Goal: Task Accomplishment & Management: Manage account settings

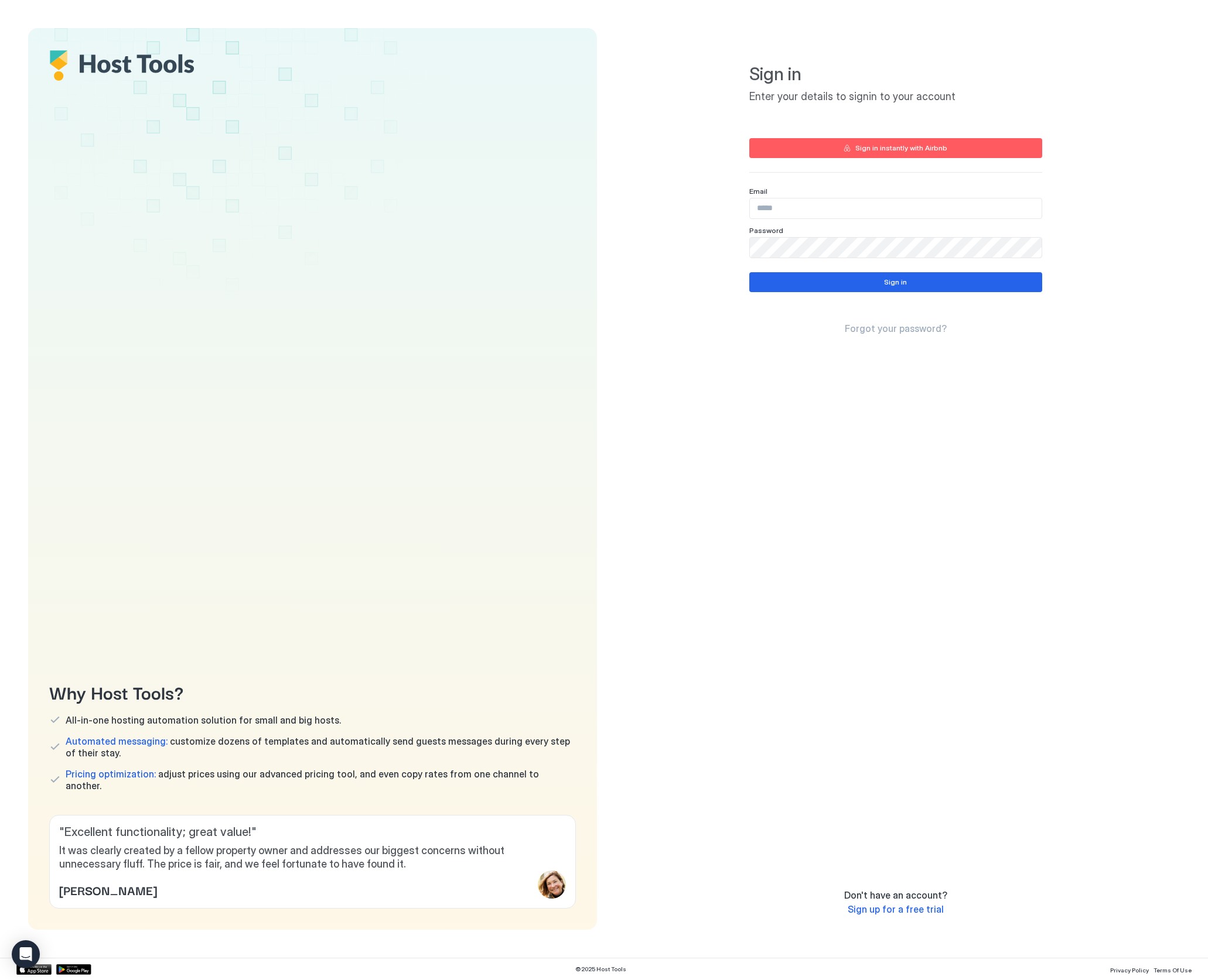
click at [805, 210] on input "Input Field" at bounding box center [895, 208] width 291 height 20
click at [860, 283] on button "Sign in" at bounding box center [895, 282] width 293 height 20
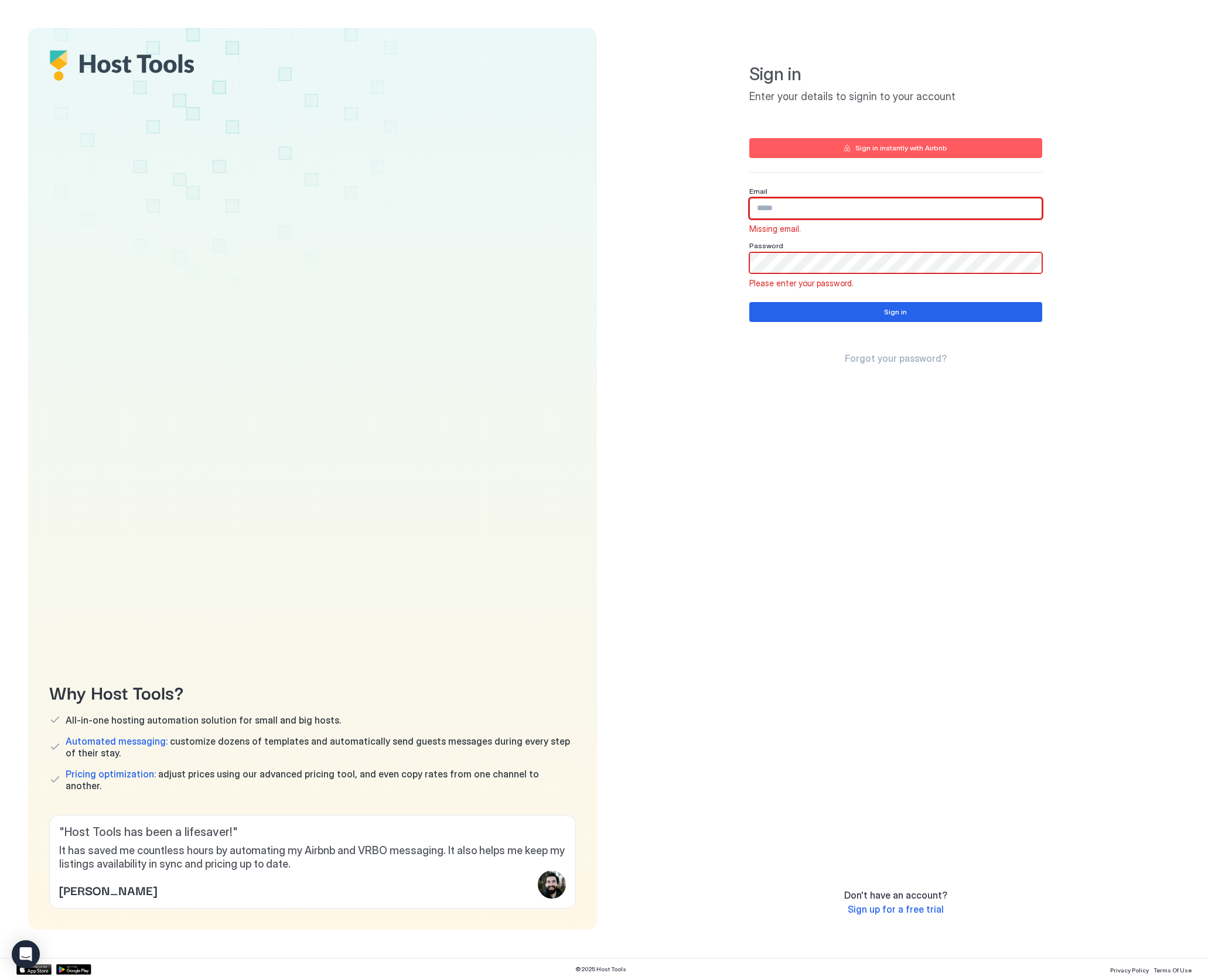
click at [797, 207] on input "Input Field" at bounding box center [895, 208] width 291 height 20
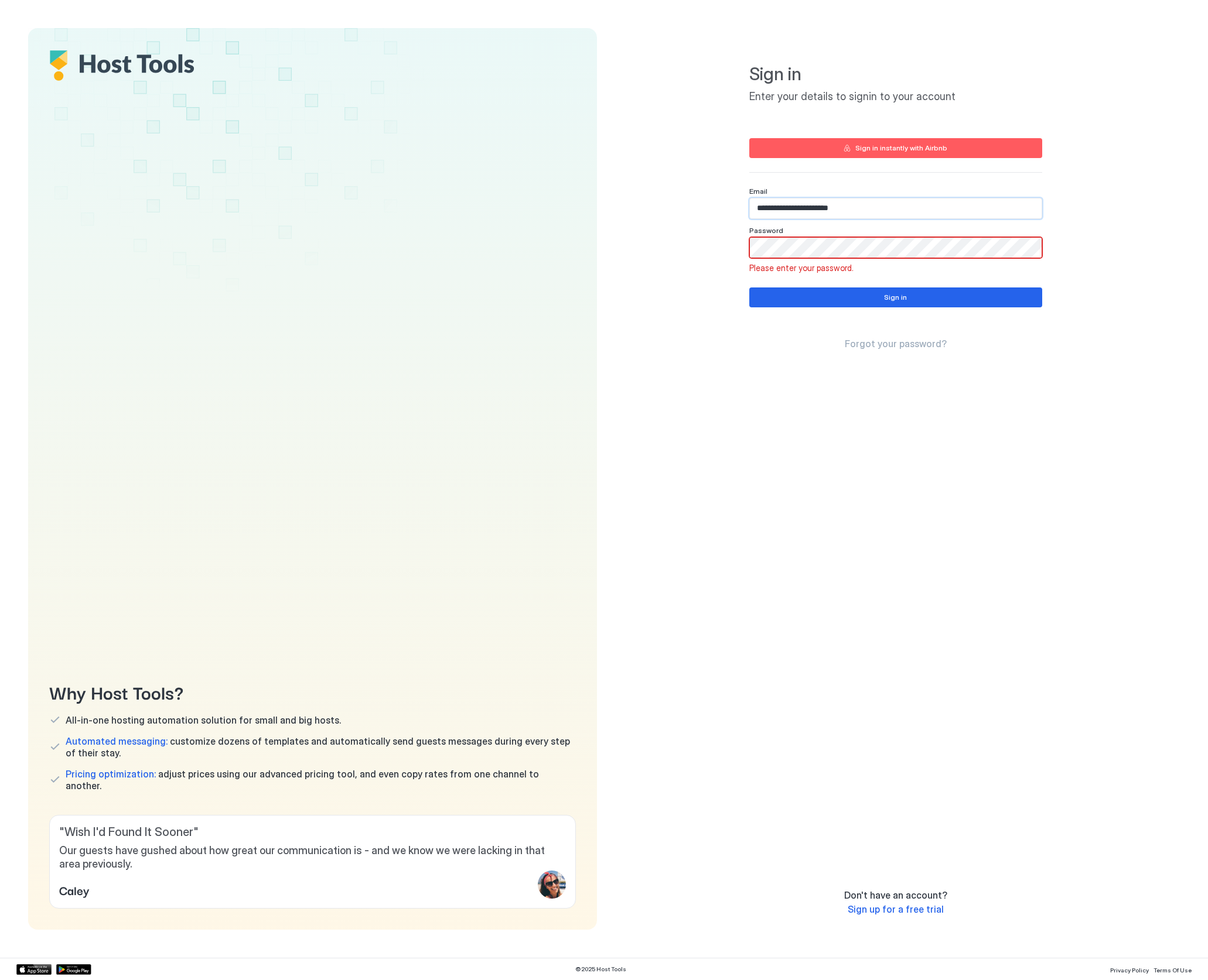
type input "**********"
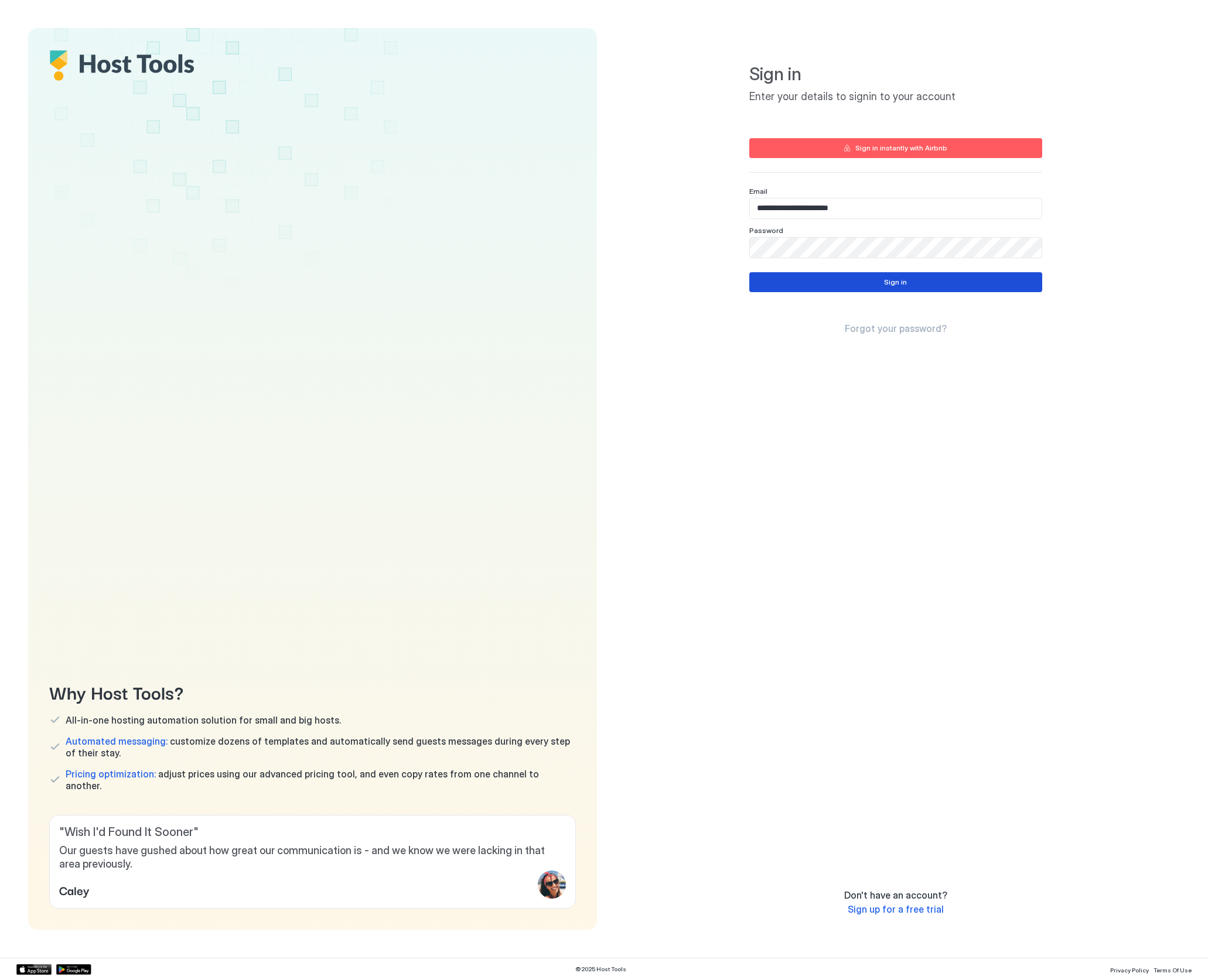
click at [855, 279] on button "Sign in" at bounding box center [895, 282] width 293 height 20
click at [688, 245] on div "**********" at bounding box center [894, 478] width 569 height 902
click at [835, 300] on button "Sign in" at bounding box center [895, 300] width 293 height 20
click at [900, 347] on span "Forgot your password?" at bounding box center [895, 346] width 102 height 12
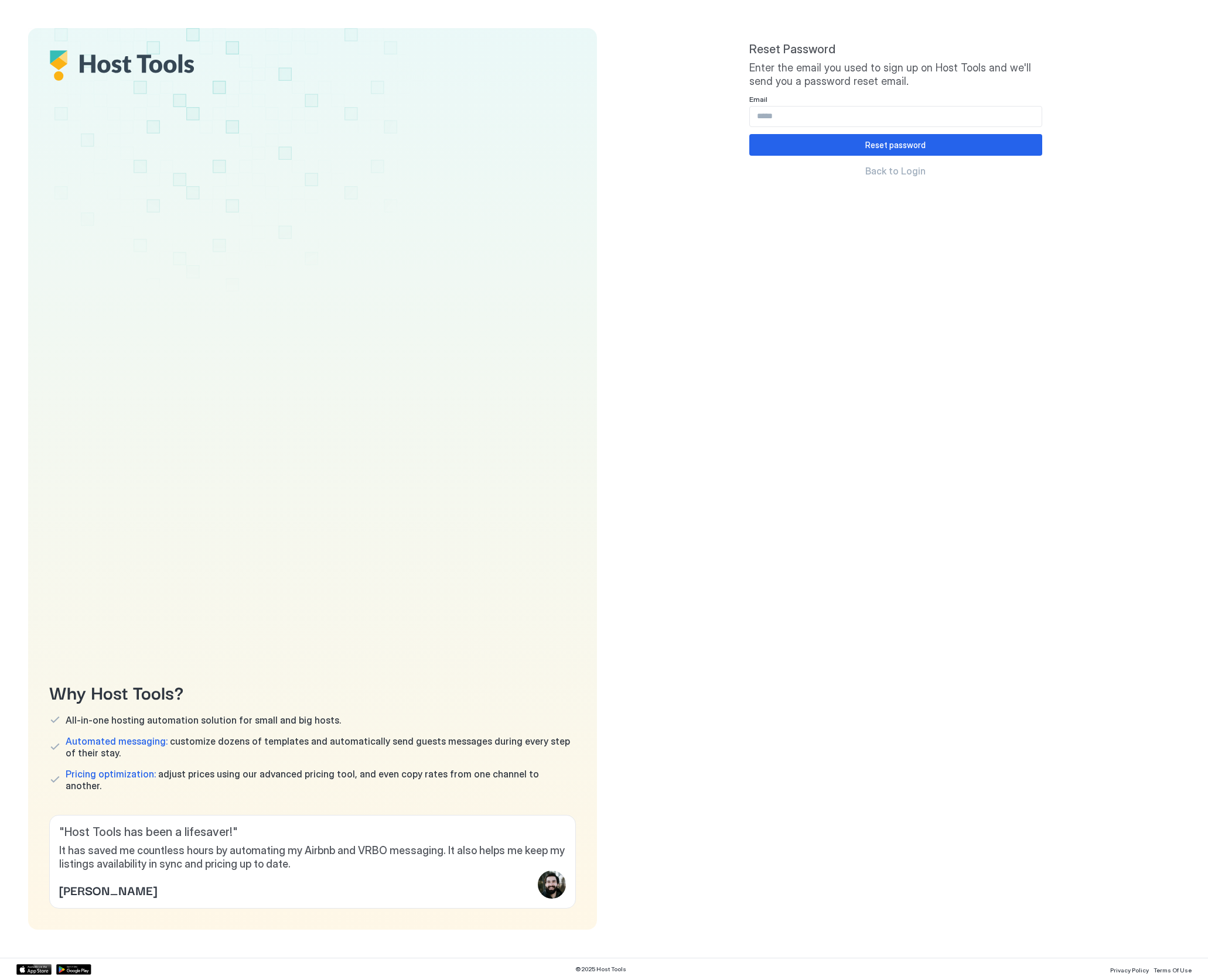
click at [845, 118] on input "Input Field" at bounding box center [895, 117] width 291 height 20
type input "**********"
click at [871, 139] on div "Reset password" at bounding box center [894, 145] width 60 height 12
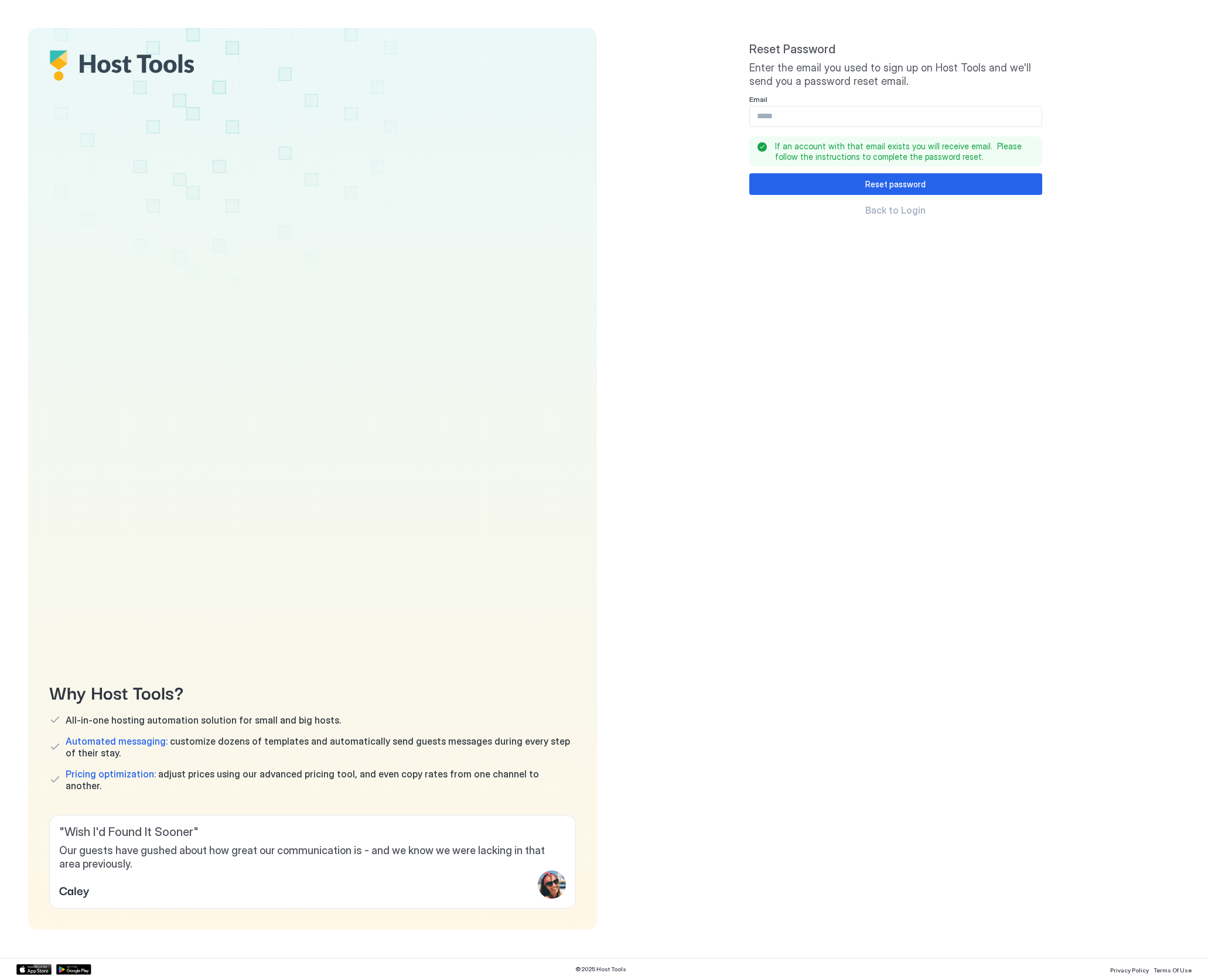
click at [882, 209] on span "Back to Login" at bounding box center [894, 210] width 60 height 12
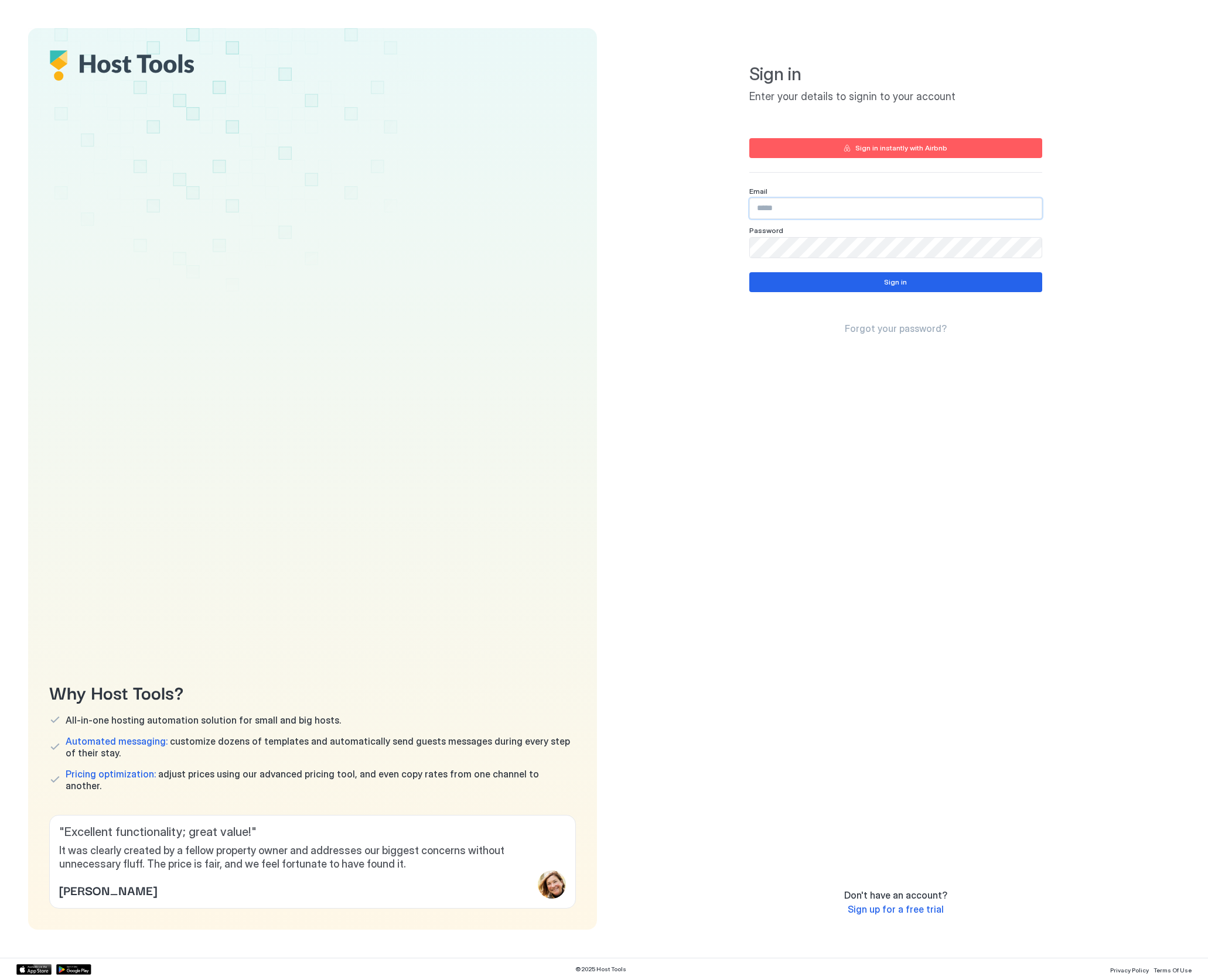
drag, startPoint x: 788, startPoint y: 198, endPoint x: 797, endPoint y: 213, distance: 17.5
click at [788, 199] on input "Input Field" at bounding box center [895, 208] width 291 height 20
click at [811, 209] on input "Input Field" at bounding box center [895, 208] width 291 height 20
type input "**********"
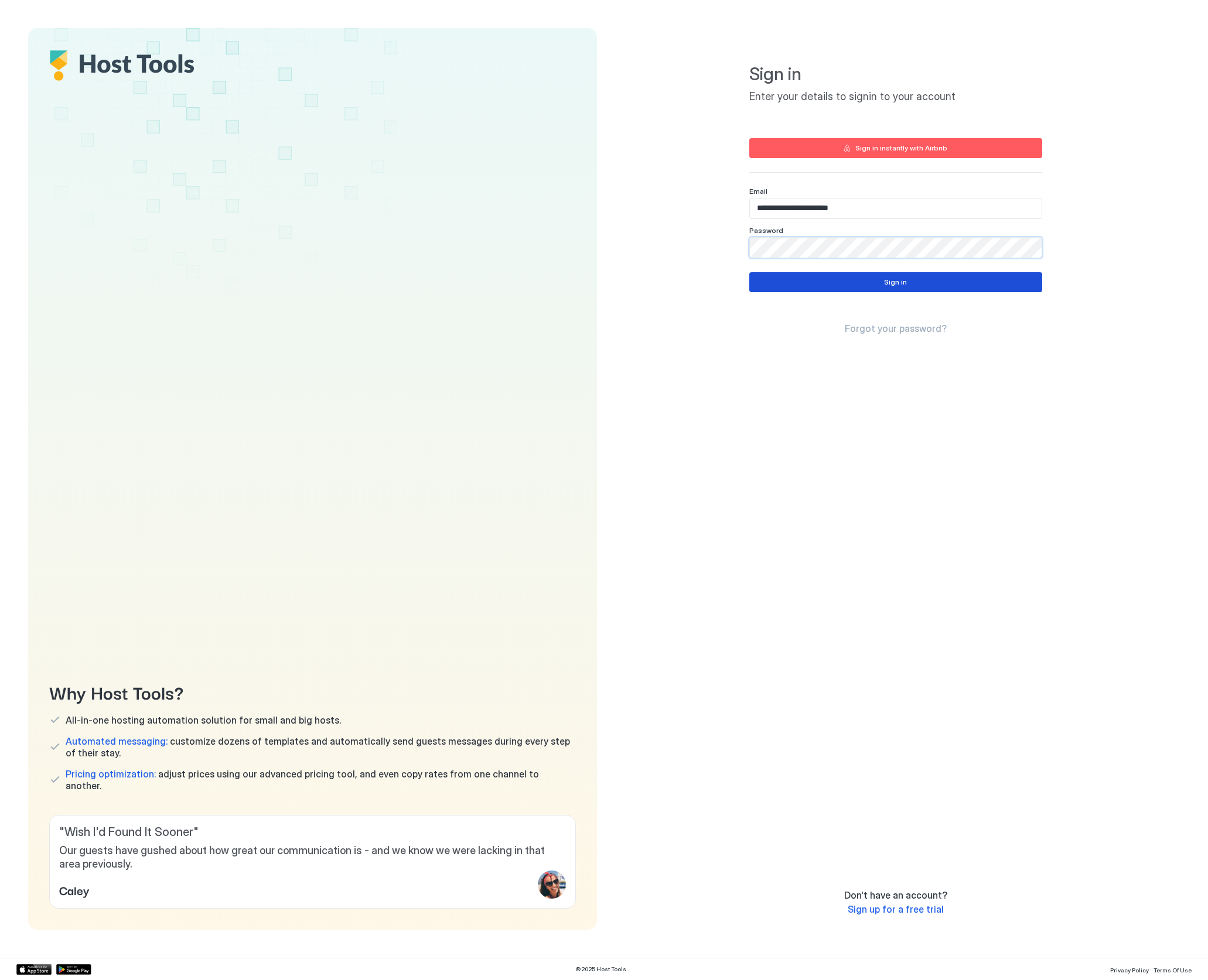
click at [857, 285] on button "Sign in" at bounding box center [895, 282] width 293 height 20
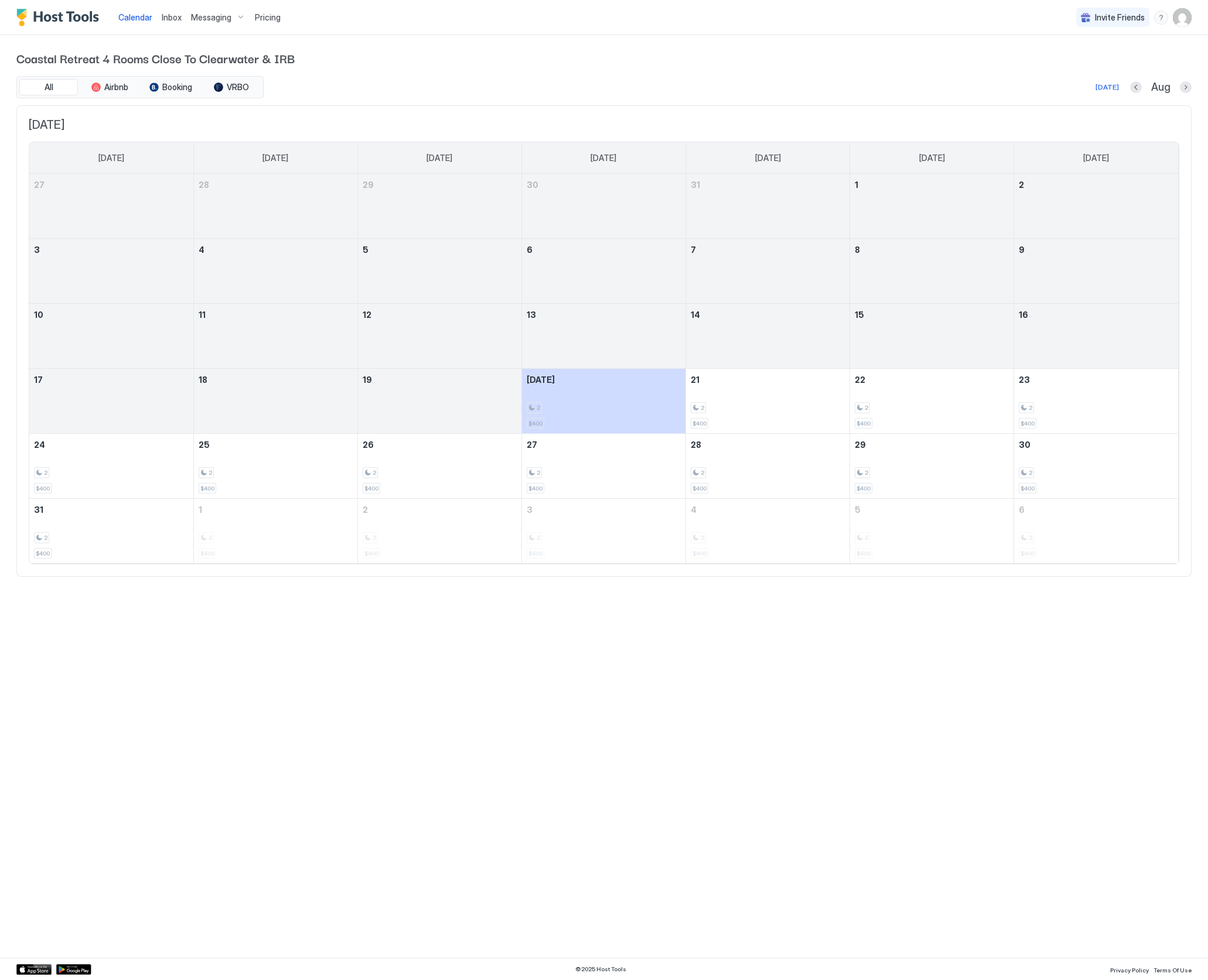
click at [266, 17] on span "Pricing" at bounding box center [267, 17] width 26 height 10
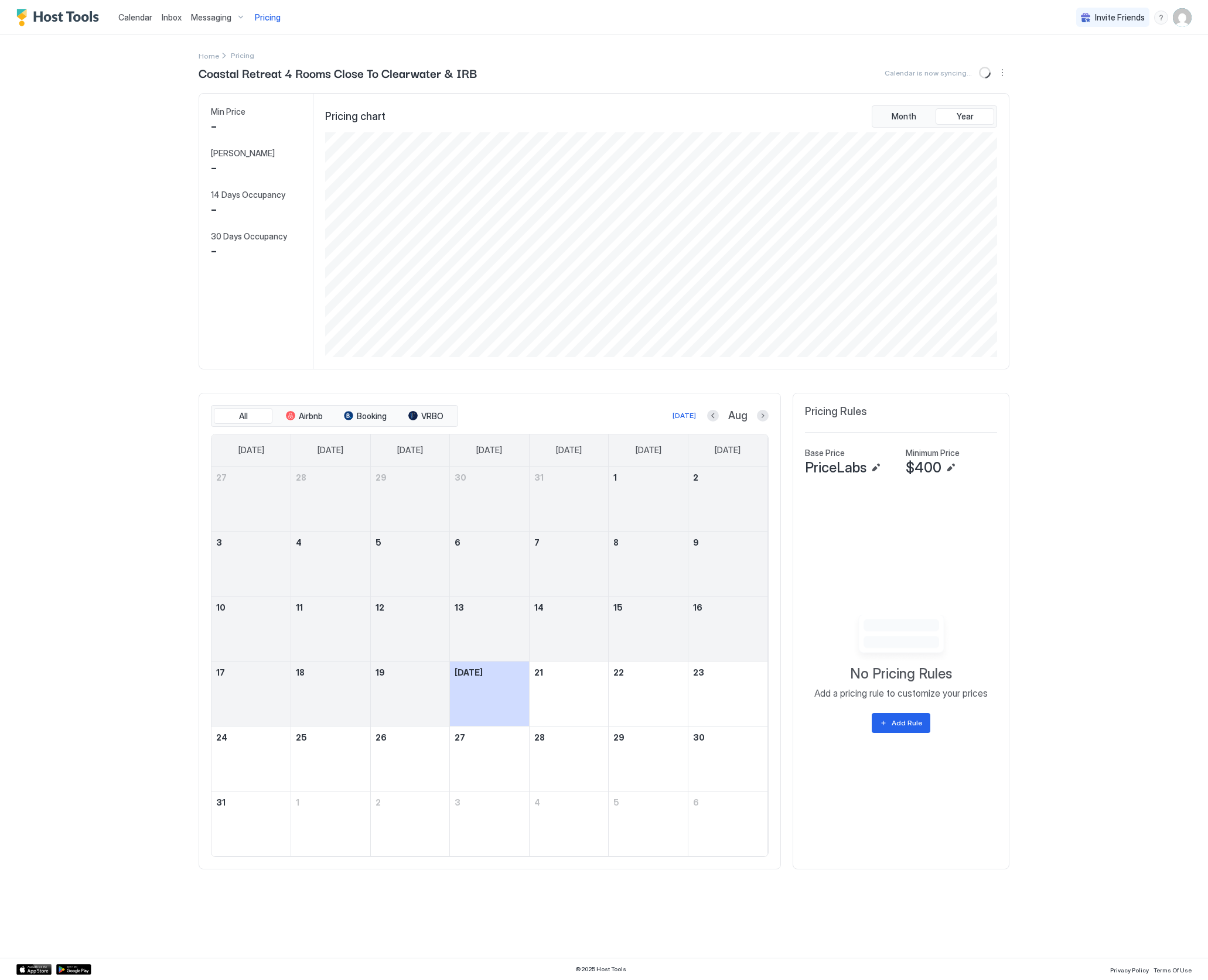
scroll to position [225, 674]
click at [77, 16] on img "Host Tools Logo" at bounding box center [60, 18] width 88 height 18
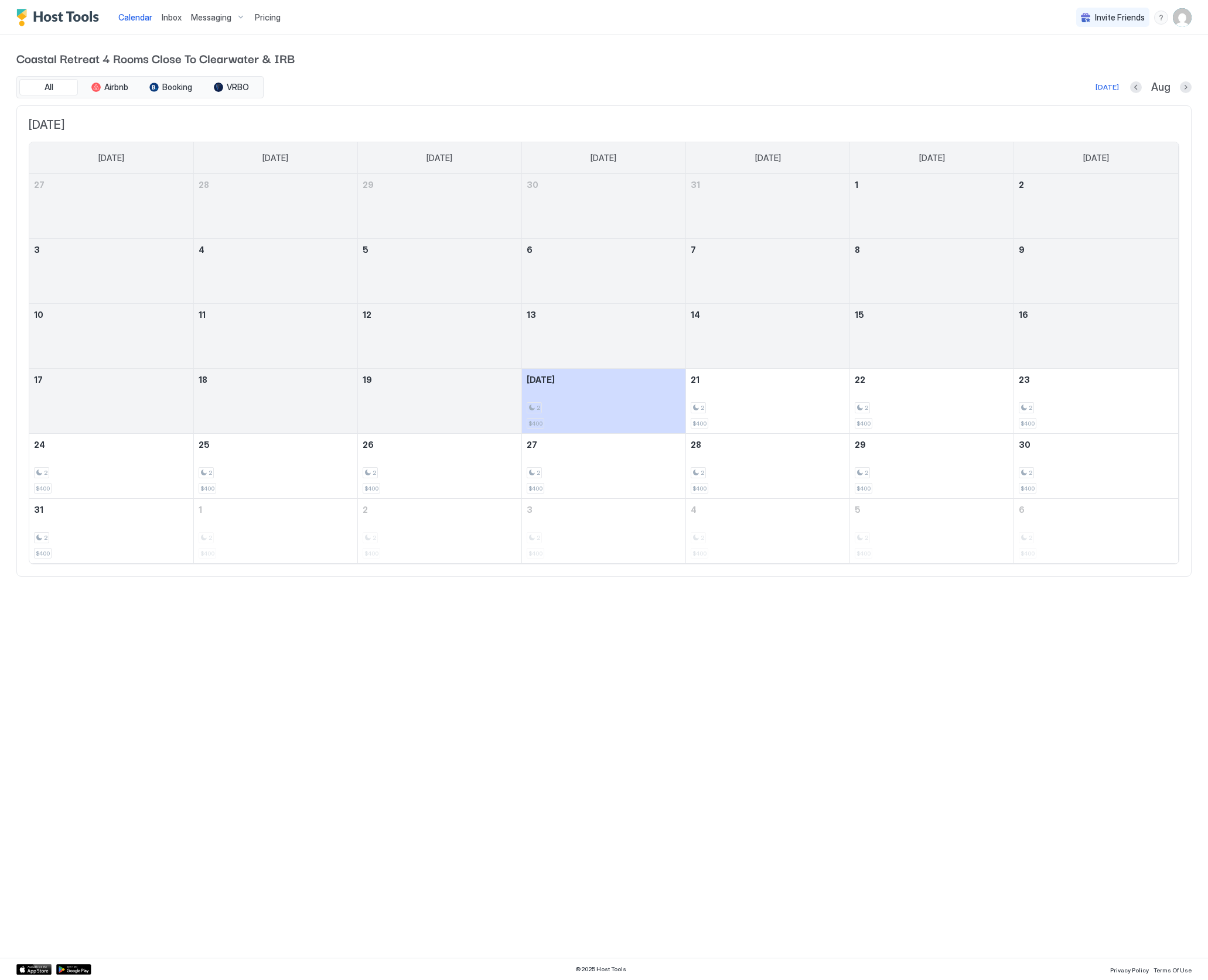
click at [1186, 20] on img "User profile" at bounding box center [1182, 18] width 18 height 18
click at [1076, 65] on span "Settings" at bounding box center [1076, 65] width 31 height 10
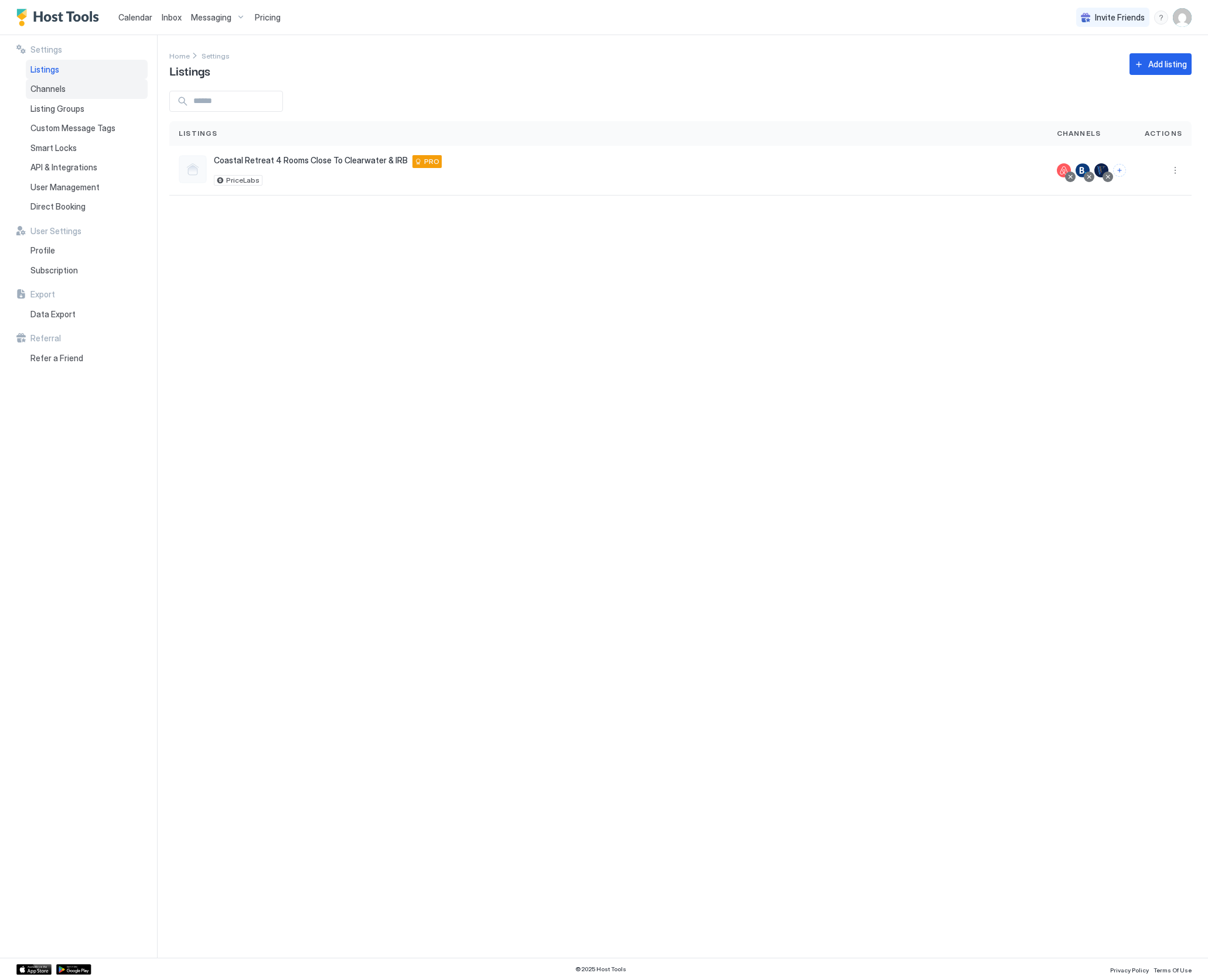
click at [44, 89] on span "Channels" at bounding box center [48, 89] width 35 height 10
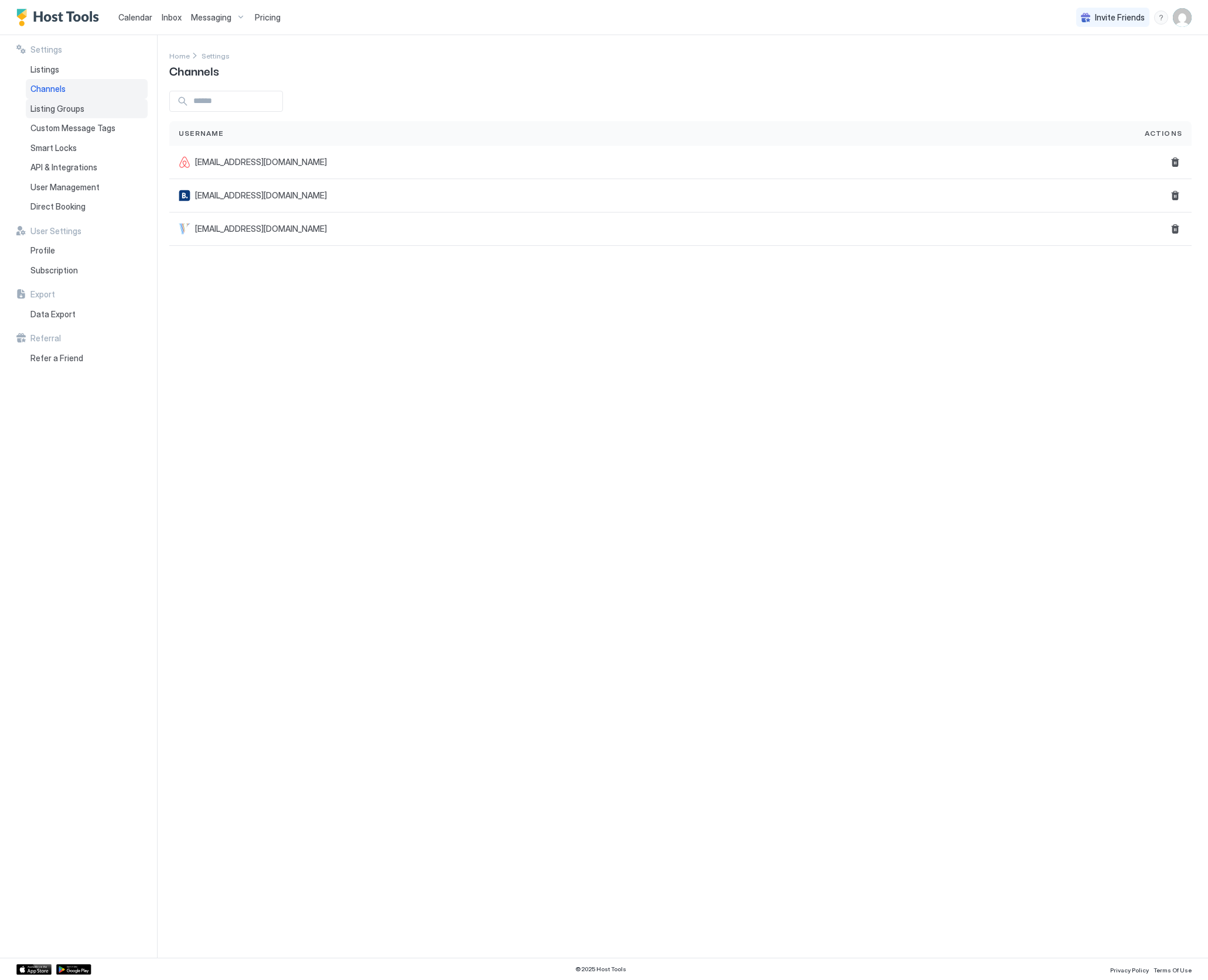
click at [46, 110] on span "Listing Groups" at bounding box center [57, 108] width 53 height 10
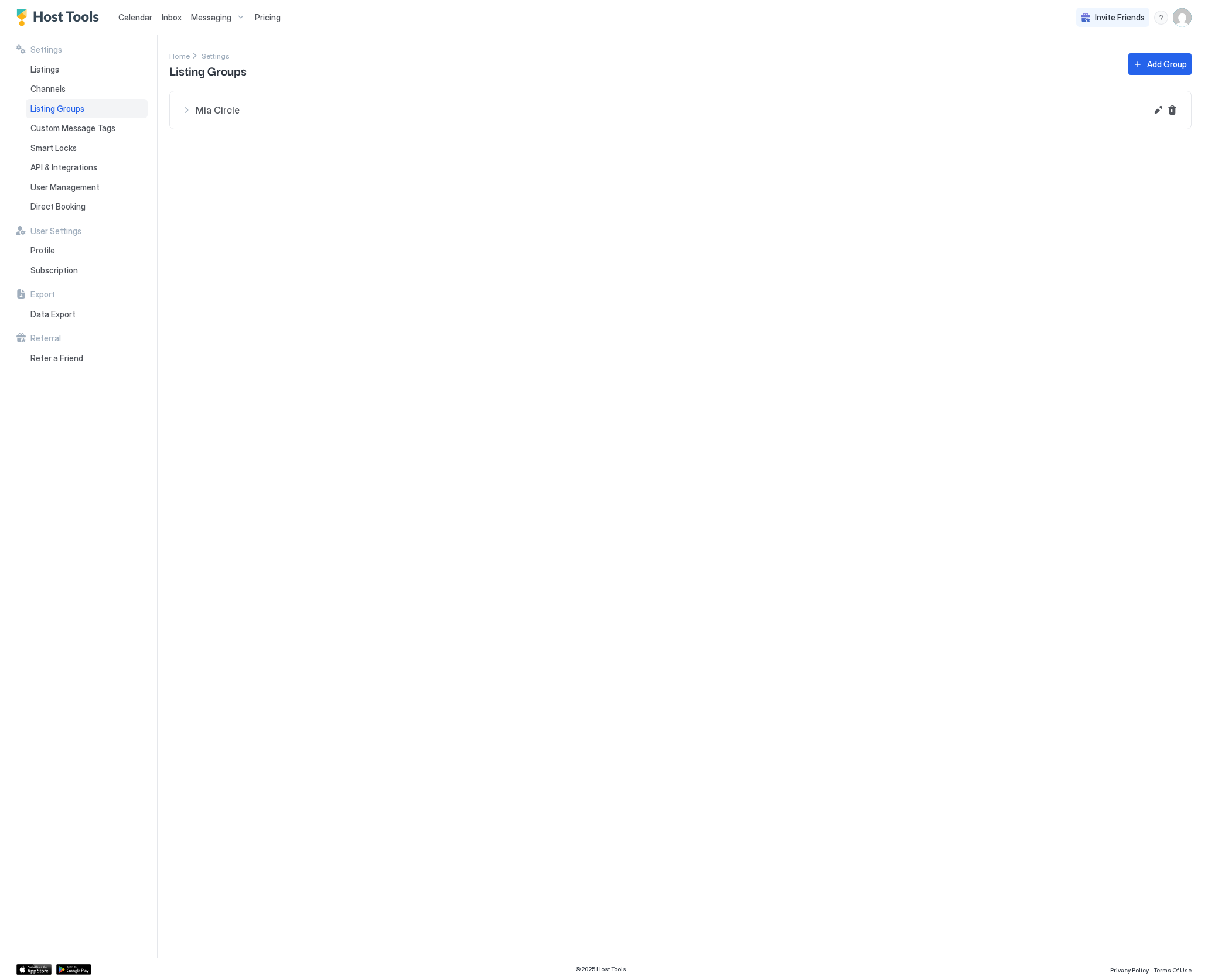
click at [186, 109] on div "Mia Circle" at bounding box center [664, 110] width 965 height 14
click at [55, 127] on span "Custom Message Tags" at bounding box center [73, 127] width 85 height 10
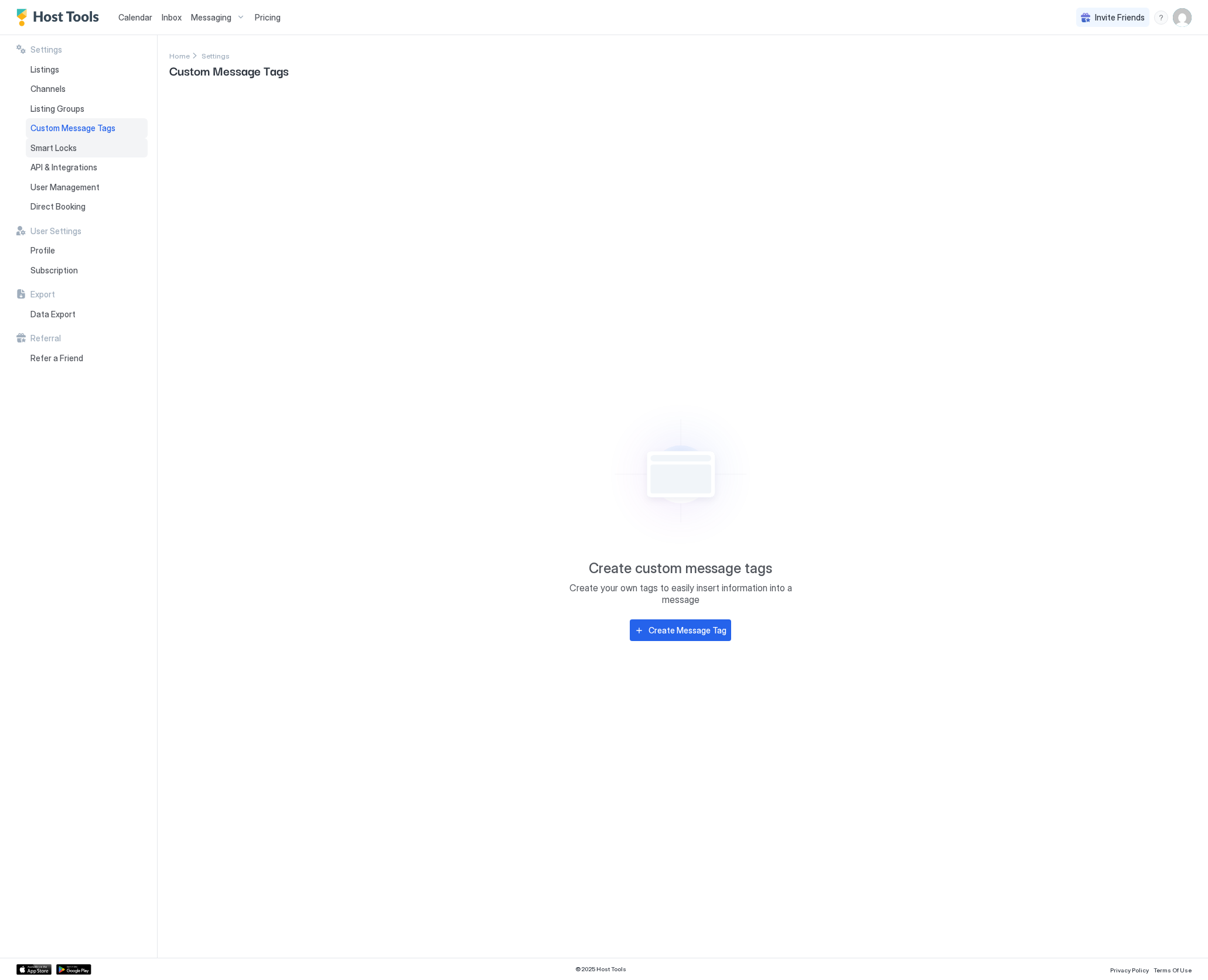
click at [49, 145] on span "Smart Locks" at bounding box center [53, 148] width 46 height 10
click at [74, 166] on span "API & Integrations" at bounding box center [64, 167] width 66 height 10
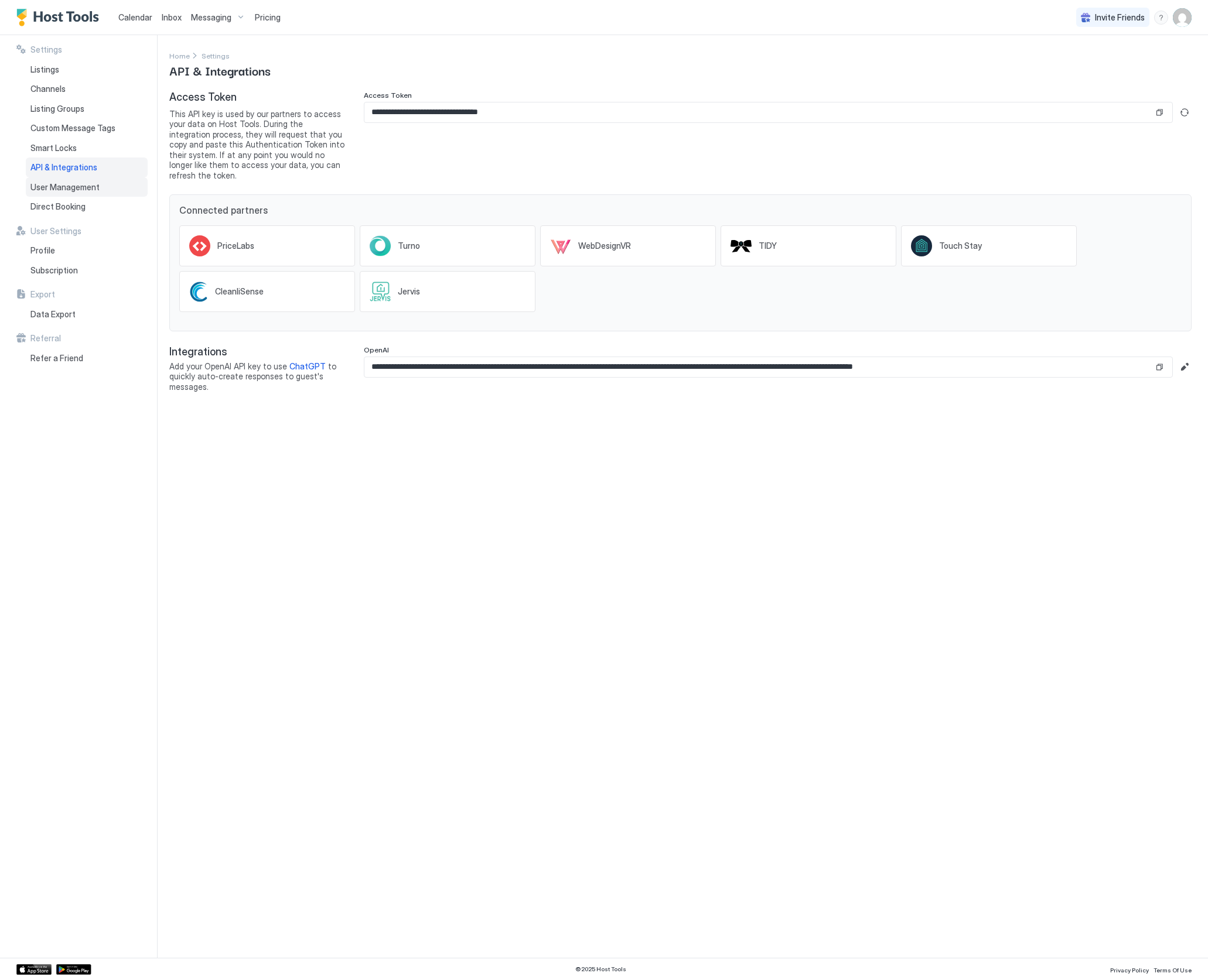
click at [45, 185] on span "User Management" at bounding box center [65, 187] width 69 height 10
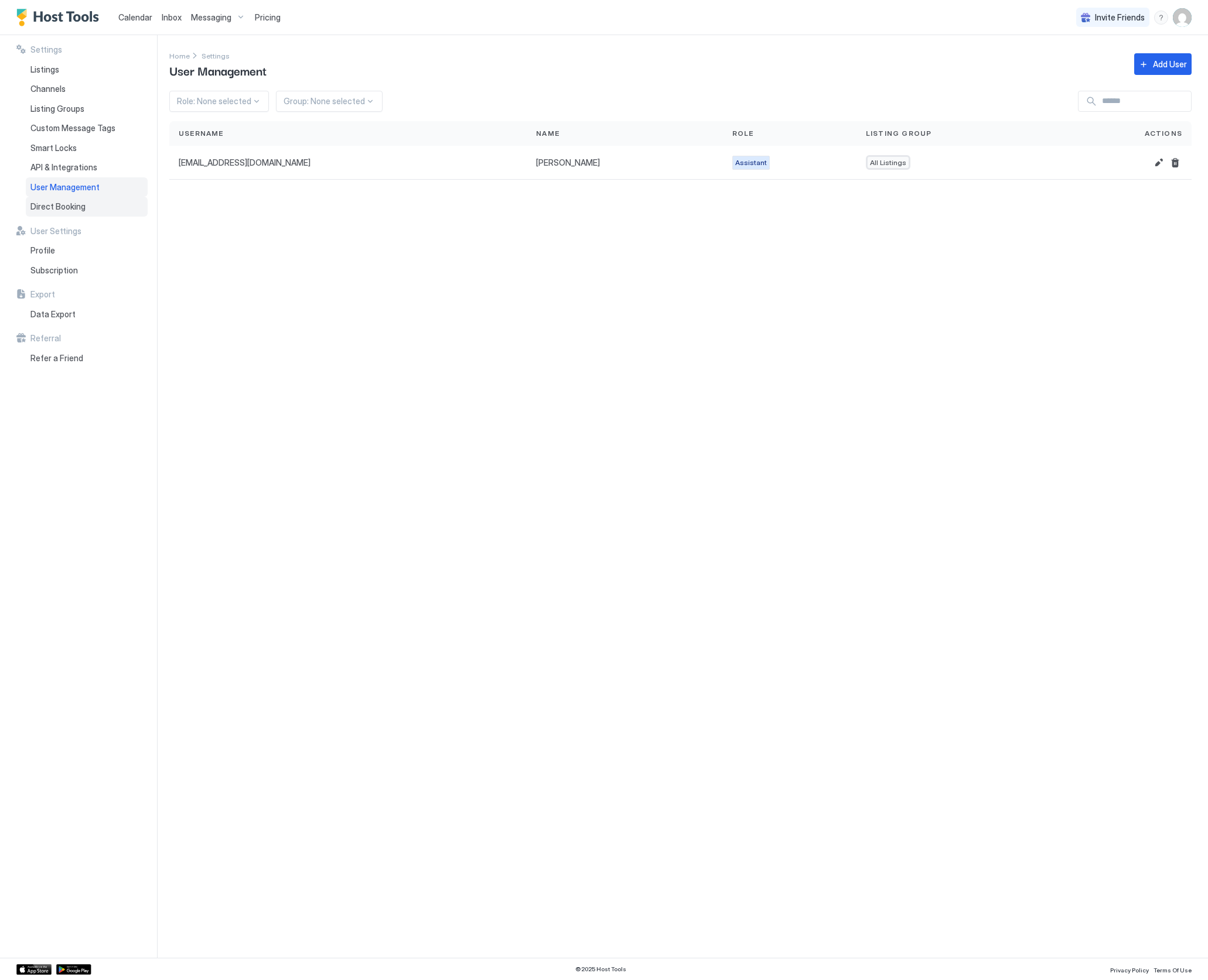
click at [50, 207] on span "Direct Booking" at bounding box center [58, 207] width 55 height 10
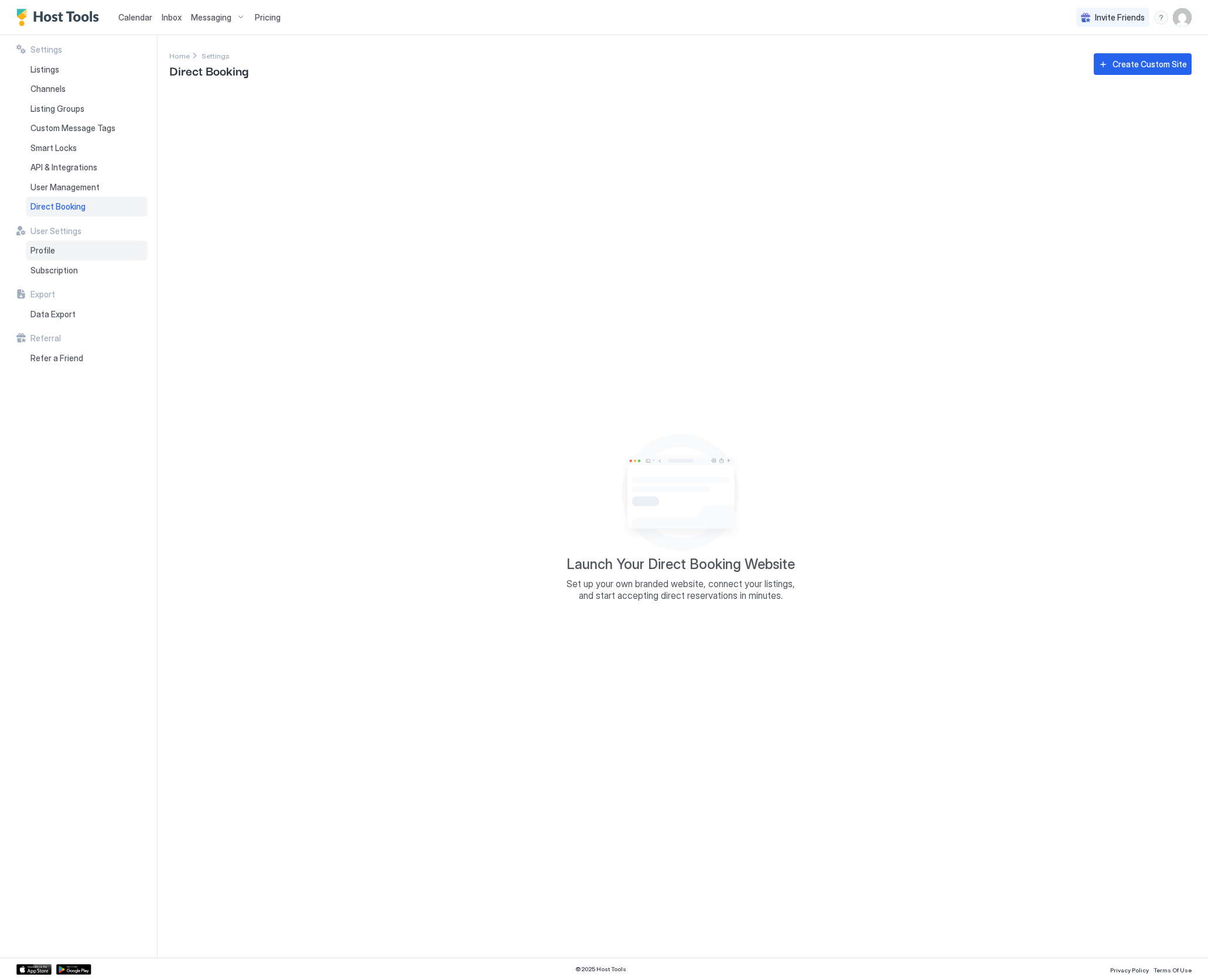
click at [46, 251] on span "Profile" at bounding box center [42, 250] width 25 height 10
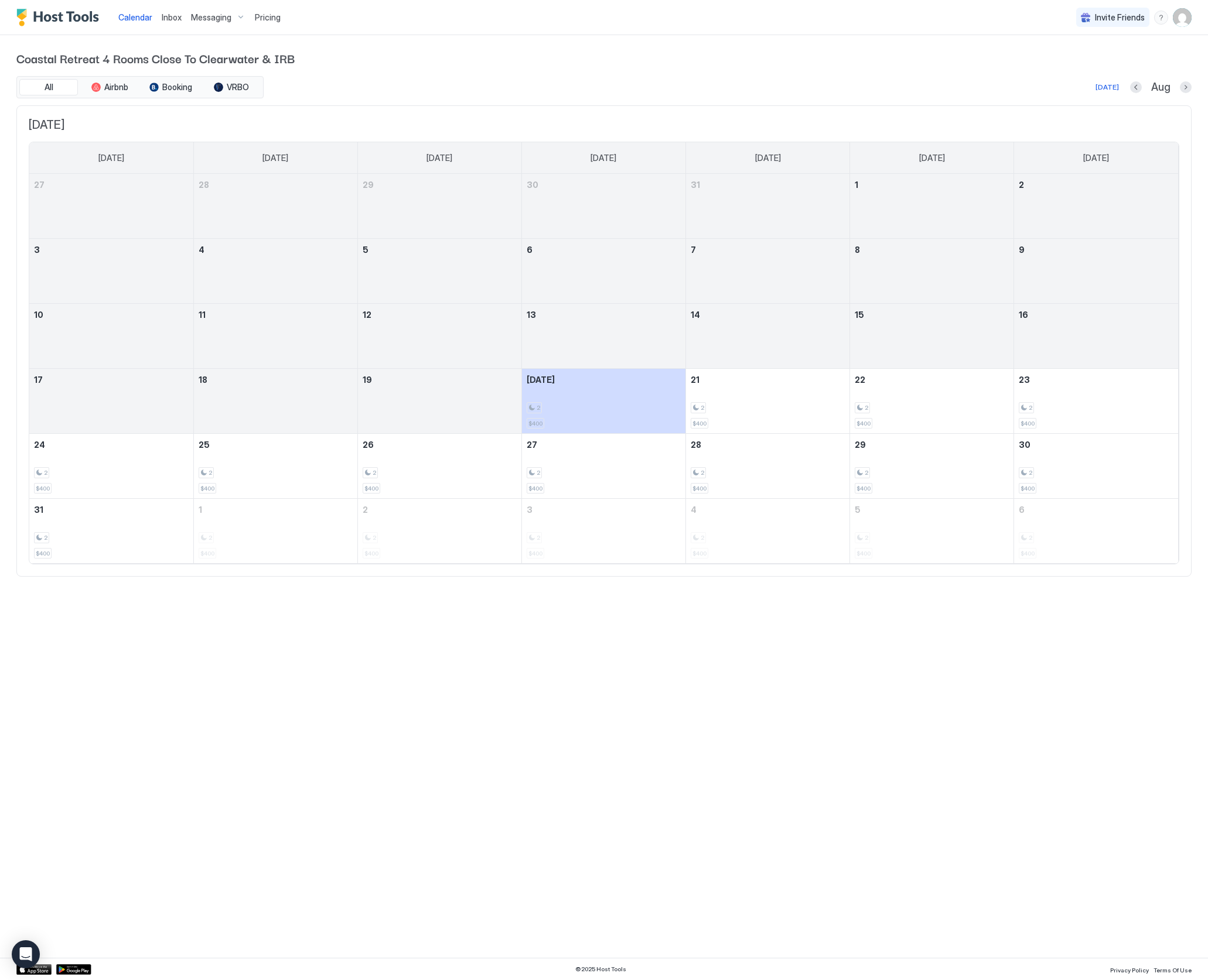
click at [1184, 18] on img "User profile" at bounding box center [1182, 18] width 18 height 18
click at [1086, 62] on span "Settings" at bounding box center [1076, 65] width 31 height 10
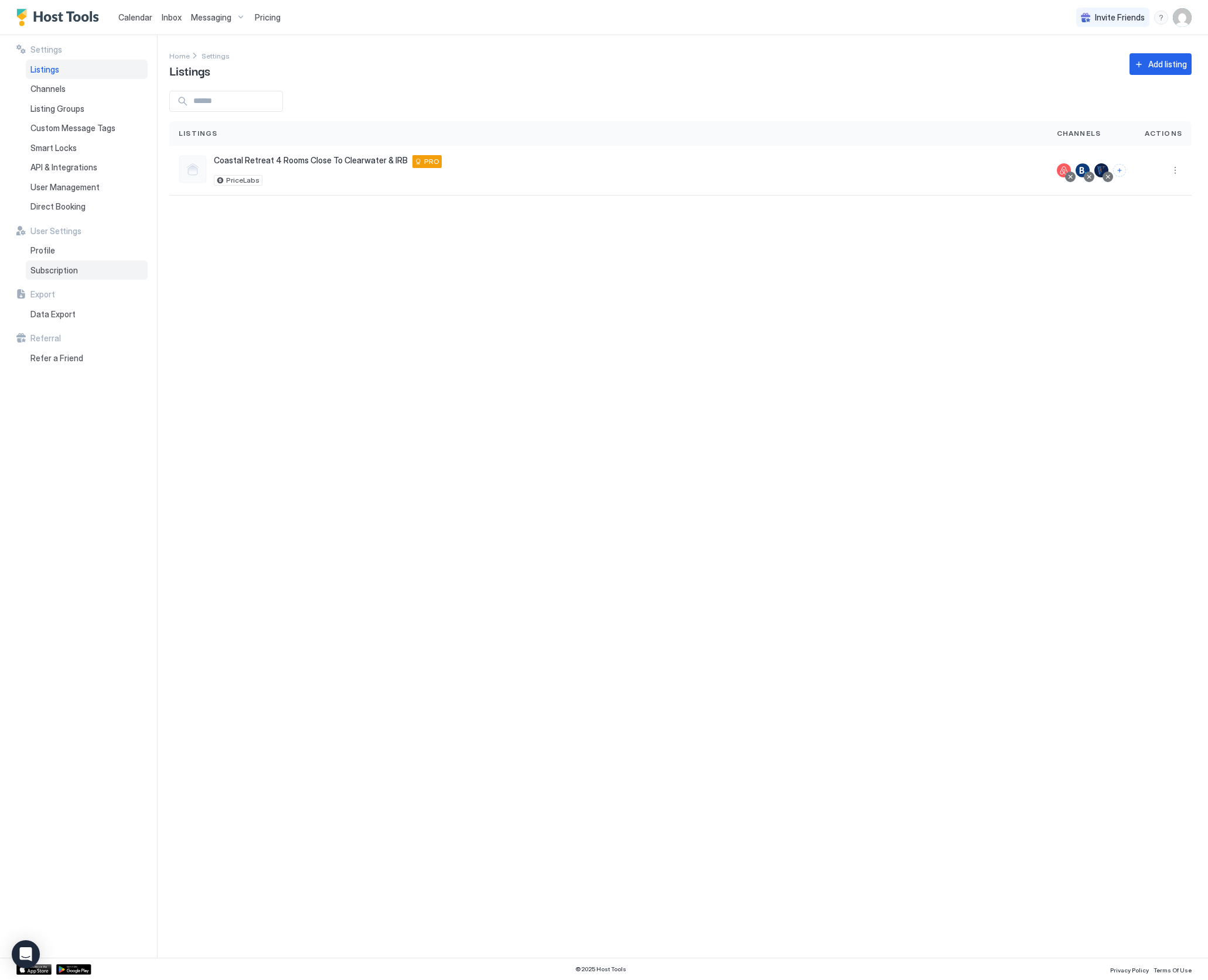
click at [51, 272] on span "Subscription" at bounding box center [53, 270] width 47 height 10
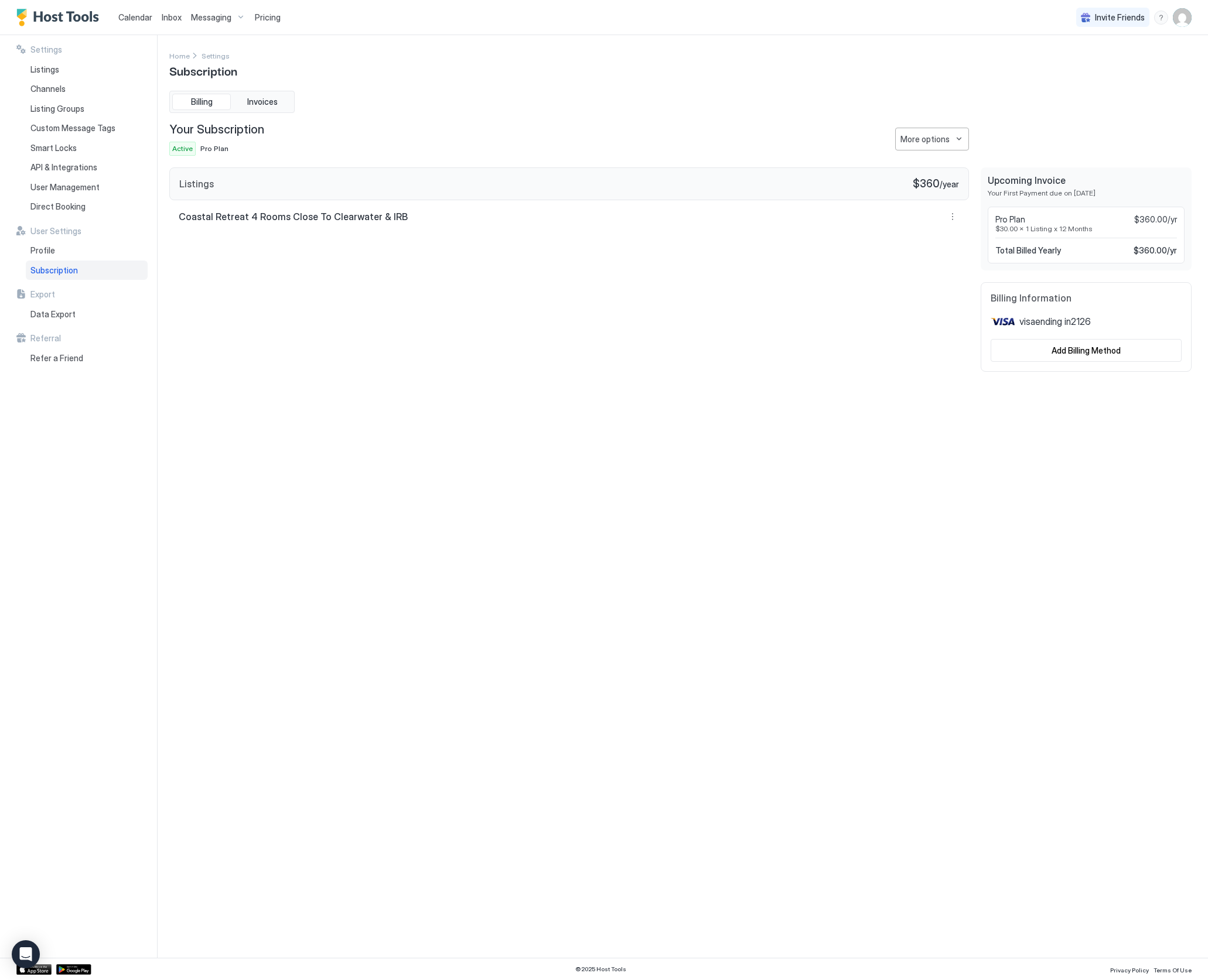
click at [278, 218] on span "Coastal Retreat 4 Rooms Close To Clearwater & IRB" at bounding box center [293, 217] width 229 height 12
click at [40, 248] on span "Profile" at bounding box center [42, 250] width 25 height 10
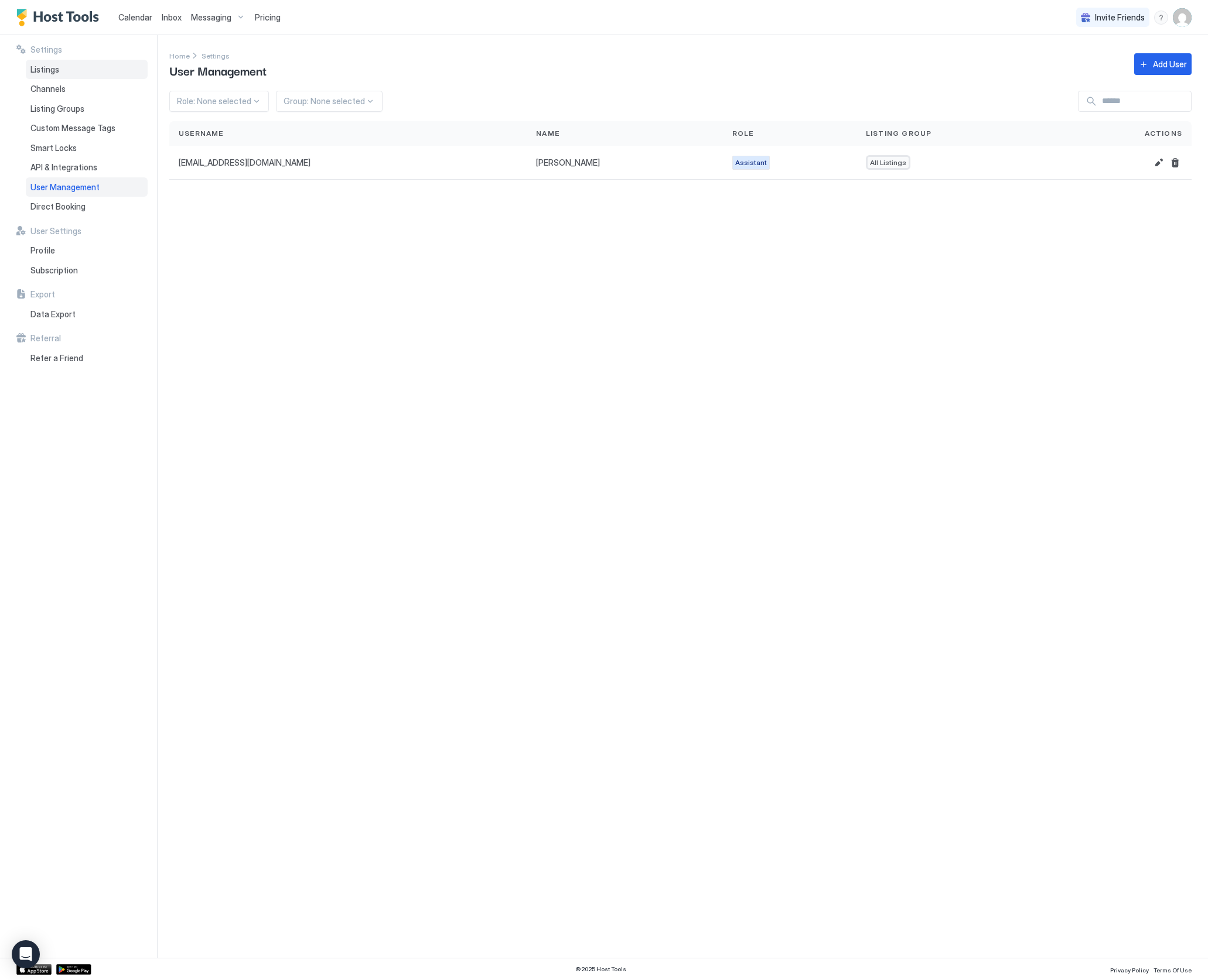
click at [46, 70] on span "Listings" at bounding box center [44, 69] width 29 height 10
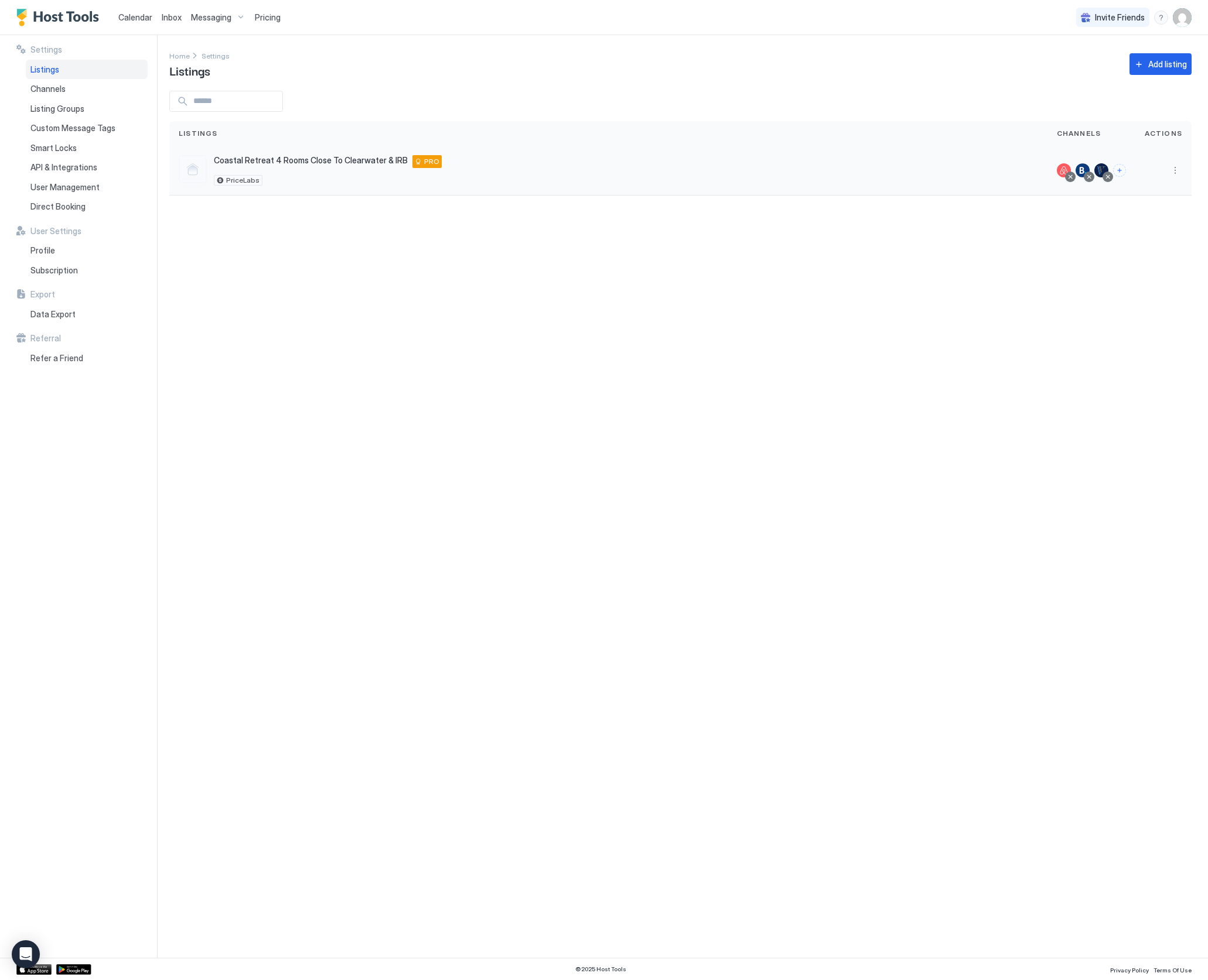
click at [281, 159] on span "Coastal Retreat 4 Rooms Close To Clearwater & IRB" at bounding box center [311, 159] width 194 height 10
click at [65, 165] on span "API & Integrations" at bounding box center [64, 167] width 66 height 10
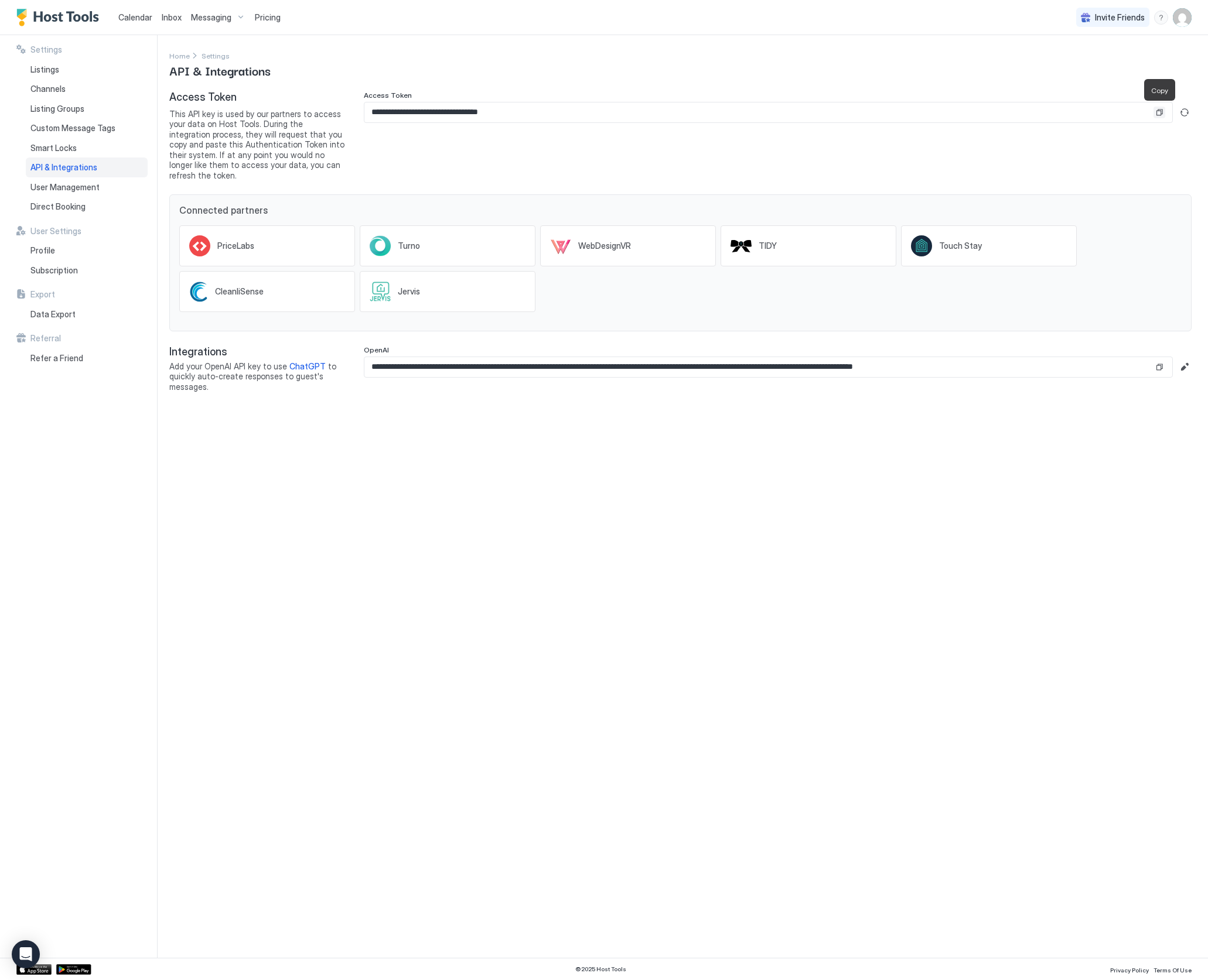
click at [1159, 112] on button "Copy" at bounding box center [1159, 112] width 12 height 12
click at [52, 69] on span "Listings" at bounding box center [44, 69] width 29 height 10
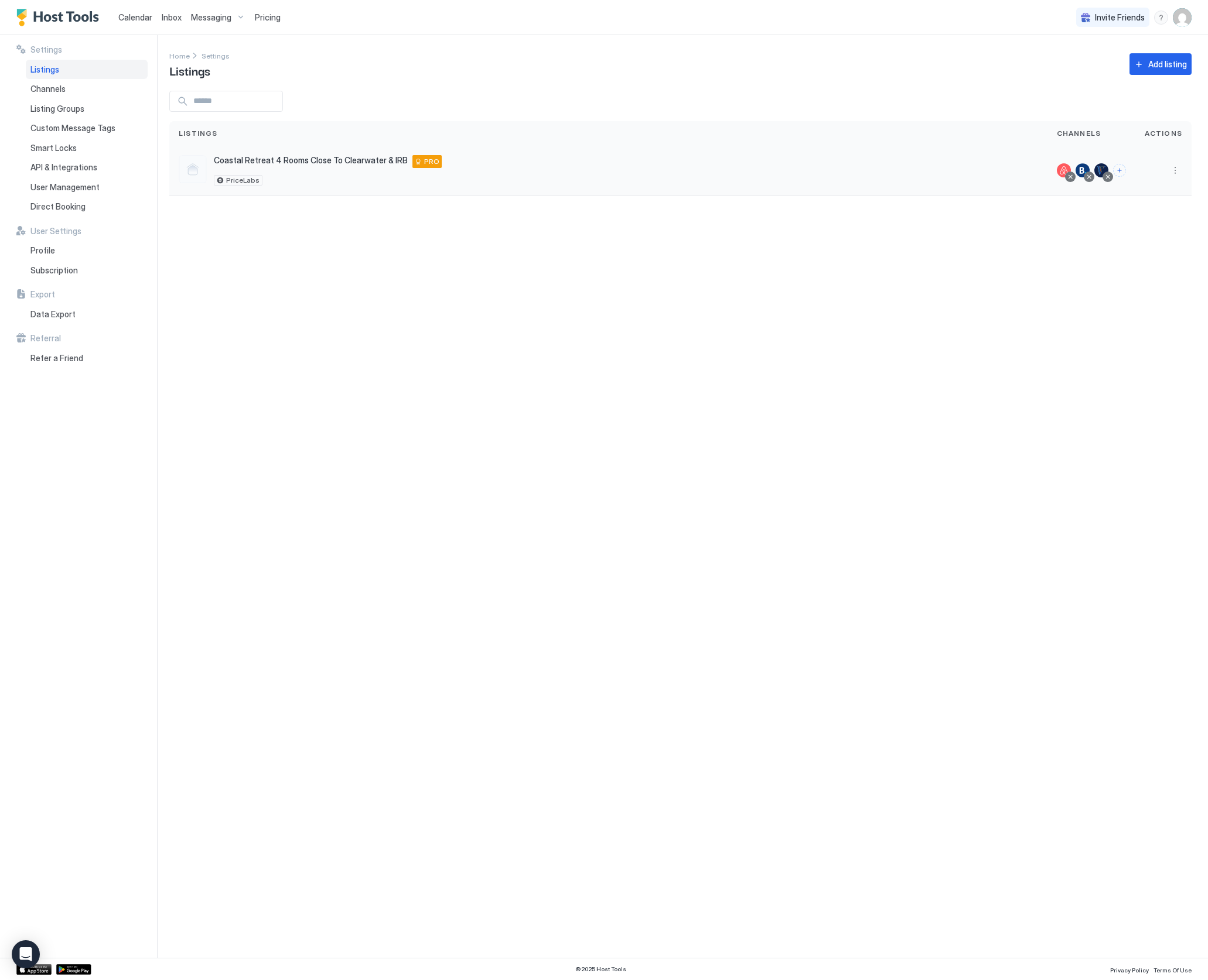
click at [309, 163] on span "Coastal Retreat 4 Rooms Close To Clearwater & IRB" at bounding box center [311, 159] width 194 height 10
click at [290, 161] on span "Coastal Retreat 4 Rooms Close To Clearwater & IRB" at bounding box center [311, 159] width 194 height 10
click at [268, 158] on span "Coastal Retreat 4 Rooms Close To Clearwater & IRB" at bounding box center [311, 159] width 194 height 10
click at [195, 163] on div at bounding box center [193, 169] width 28 height 28
click at [49, 85] on span "Channels" at bounding box center [48, 89] width 35 height 10
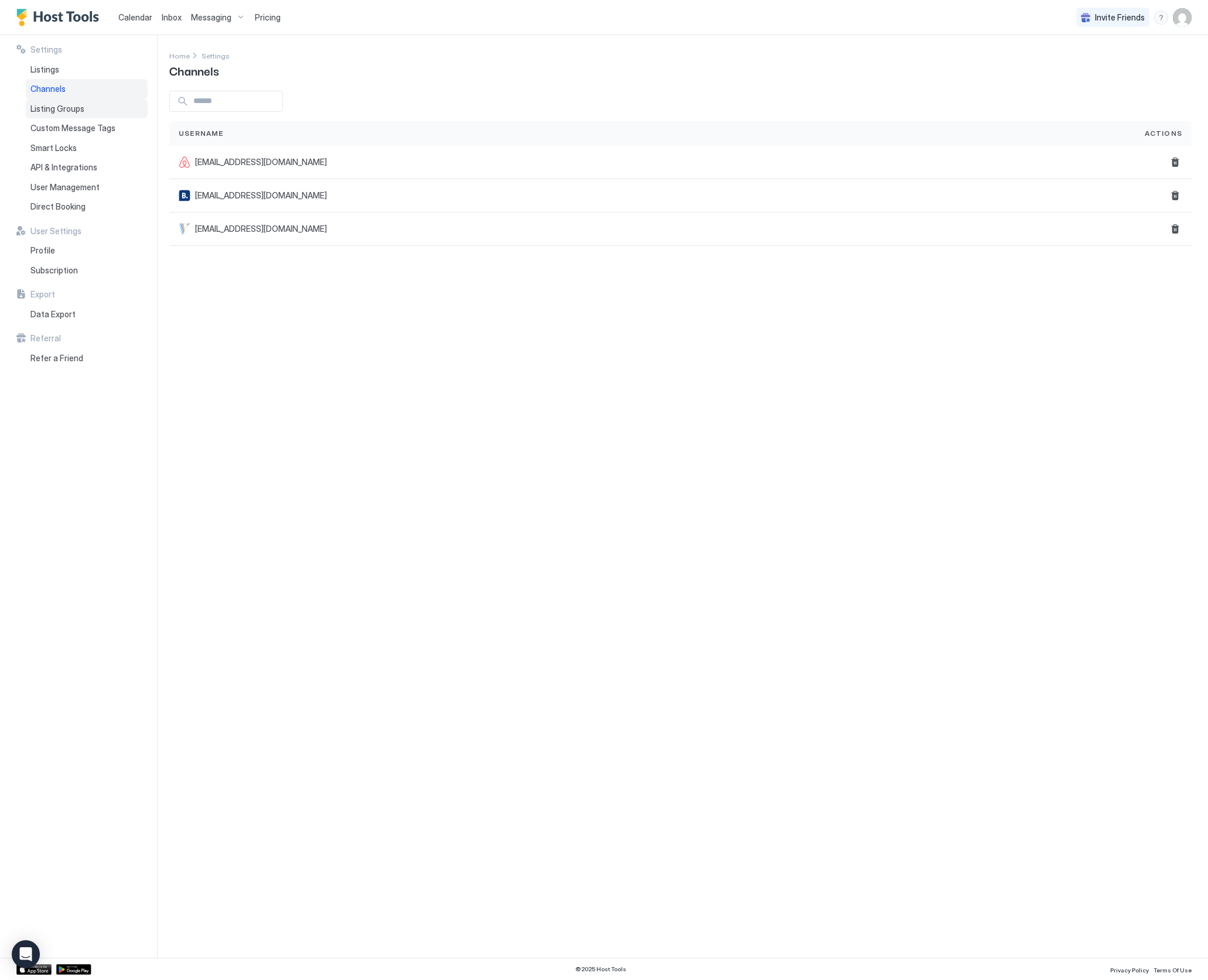
click at [47, 105] on span "Listing Groups" at bounding box center [57, 108] width 53 height 10
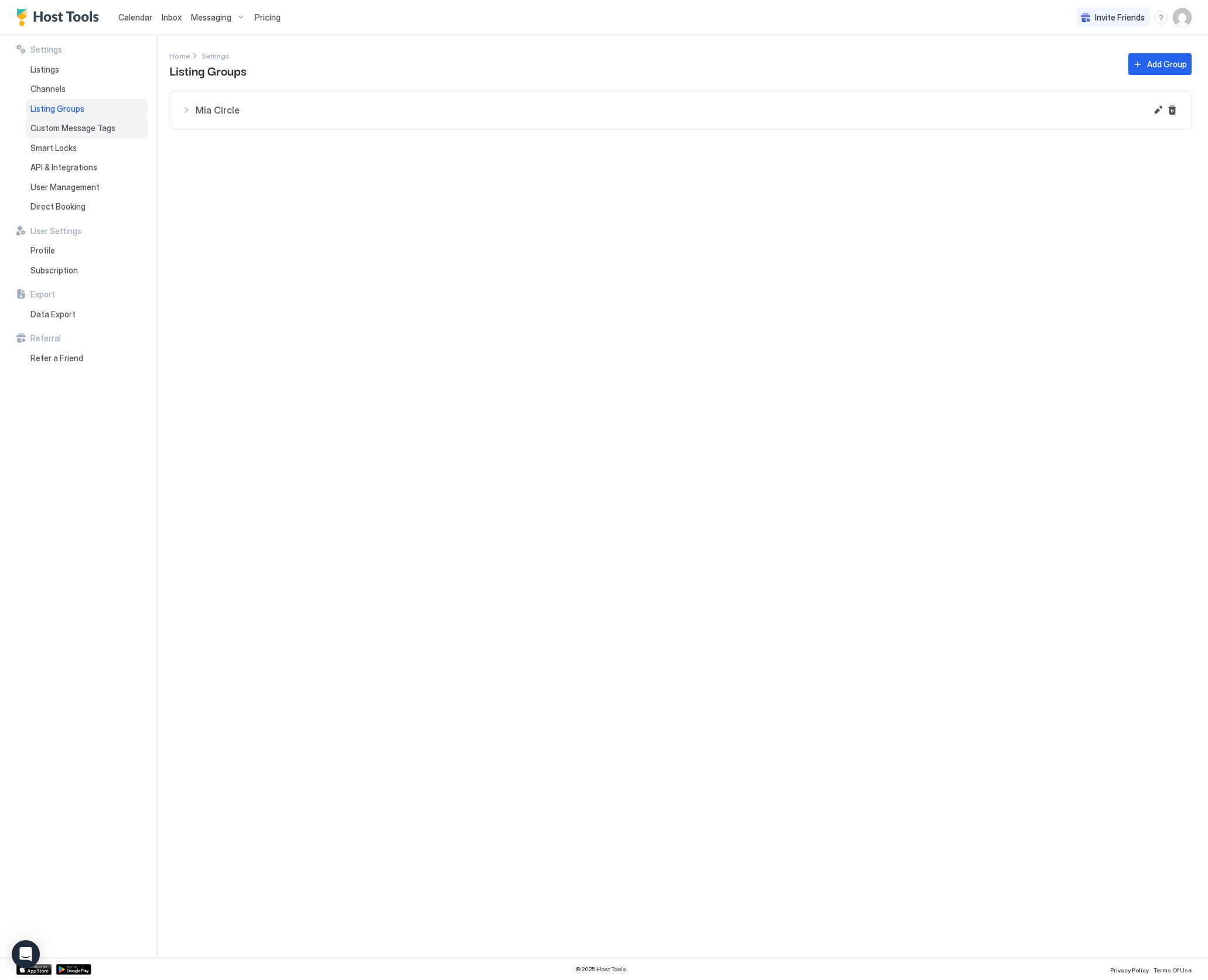
click at [46, 126] on span "Custom Message Tags" at bounding box center [73, 127] width 85 height 10
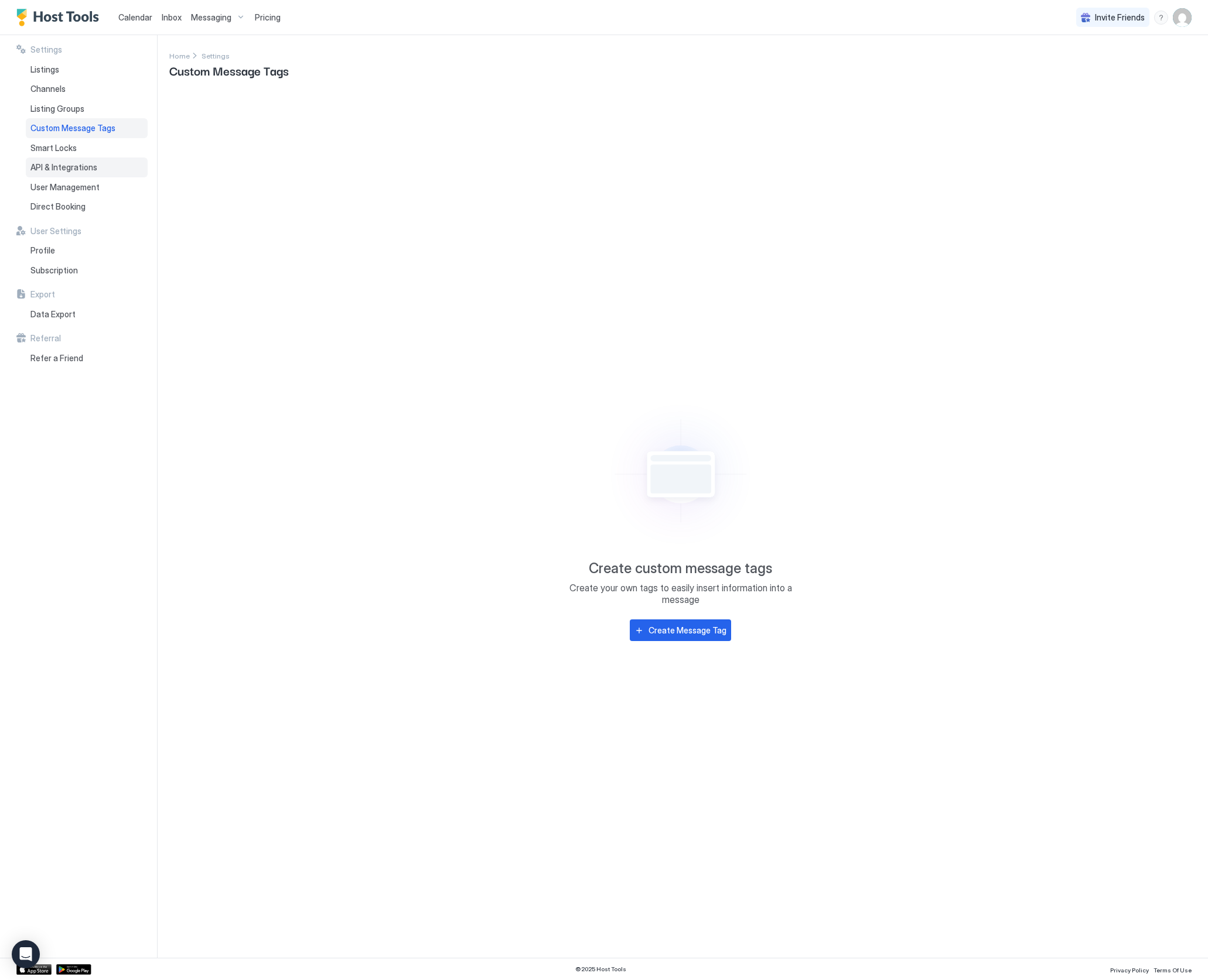
click at [47, 165] on span "API & Integrations" at bounding box center [64, 167] width 66 height 10
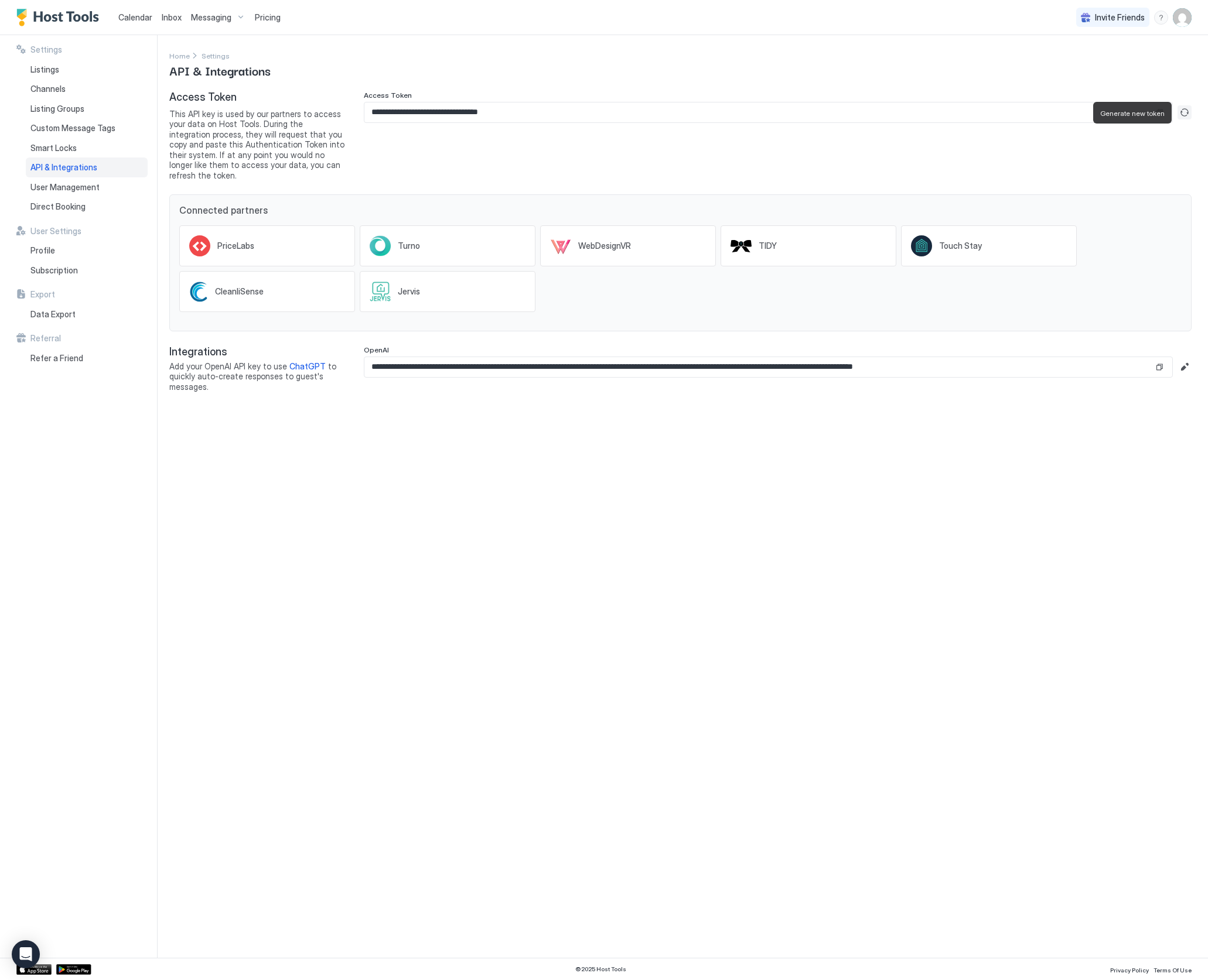
click at [1181, 110] on button "Generate new token" at bounding box center [1184, 112] width 14 height 14
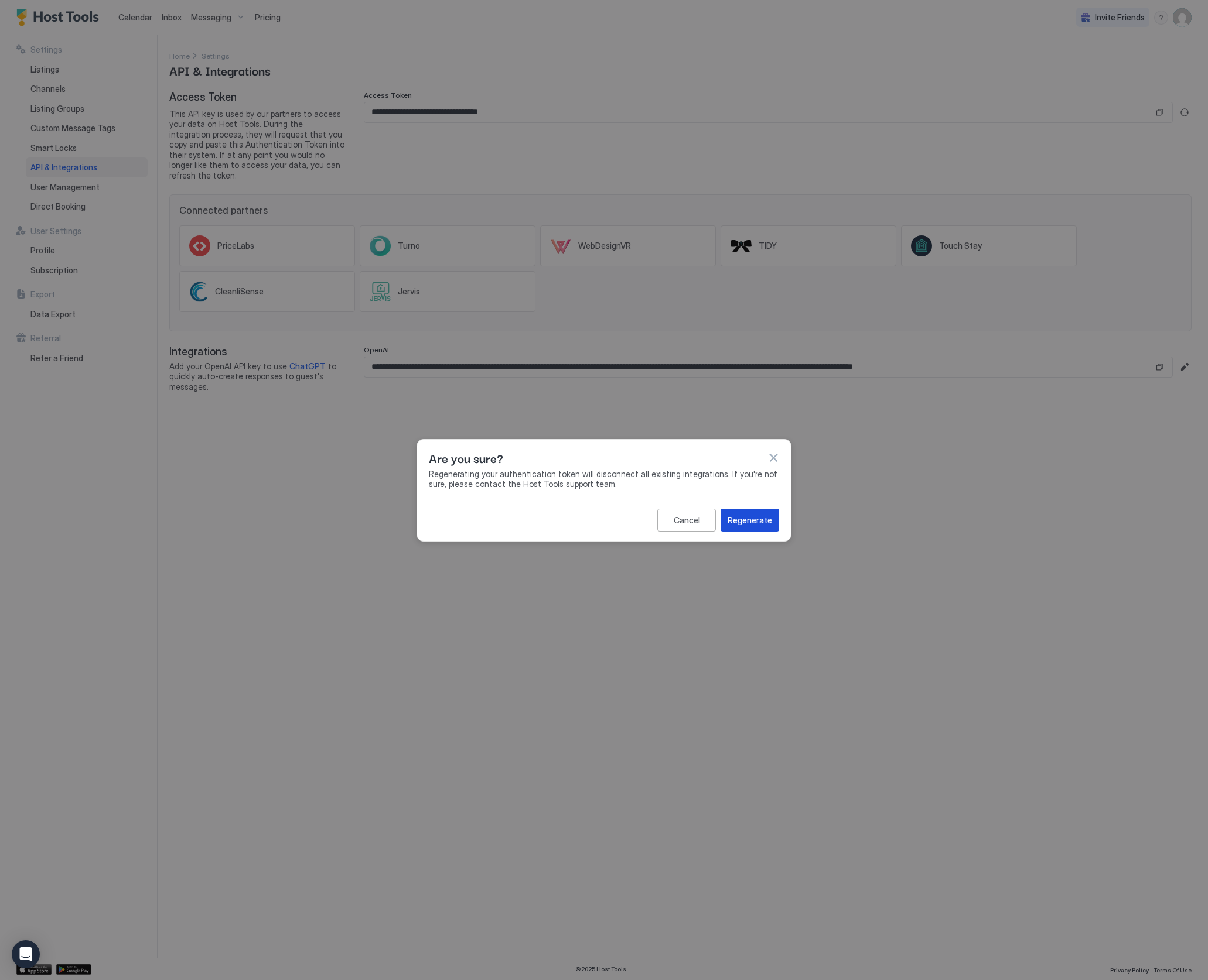
click at [745, 519] on div "Regenerate" at bounding box center [750, 520] width 44 height 12
type input "**********"
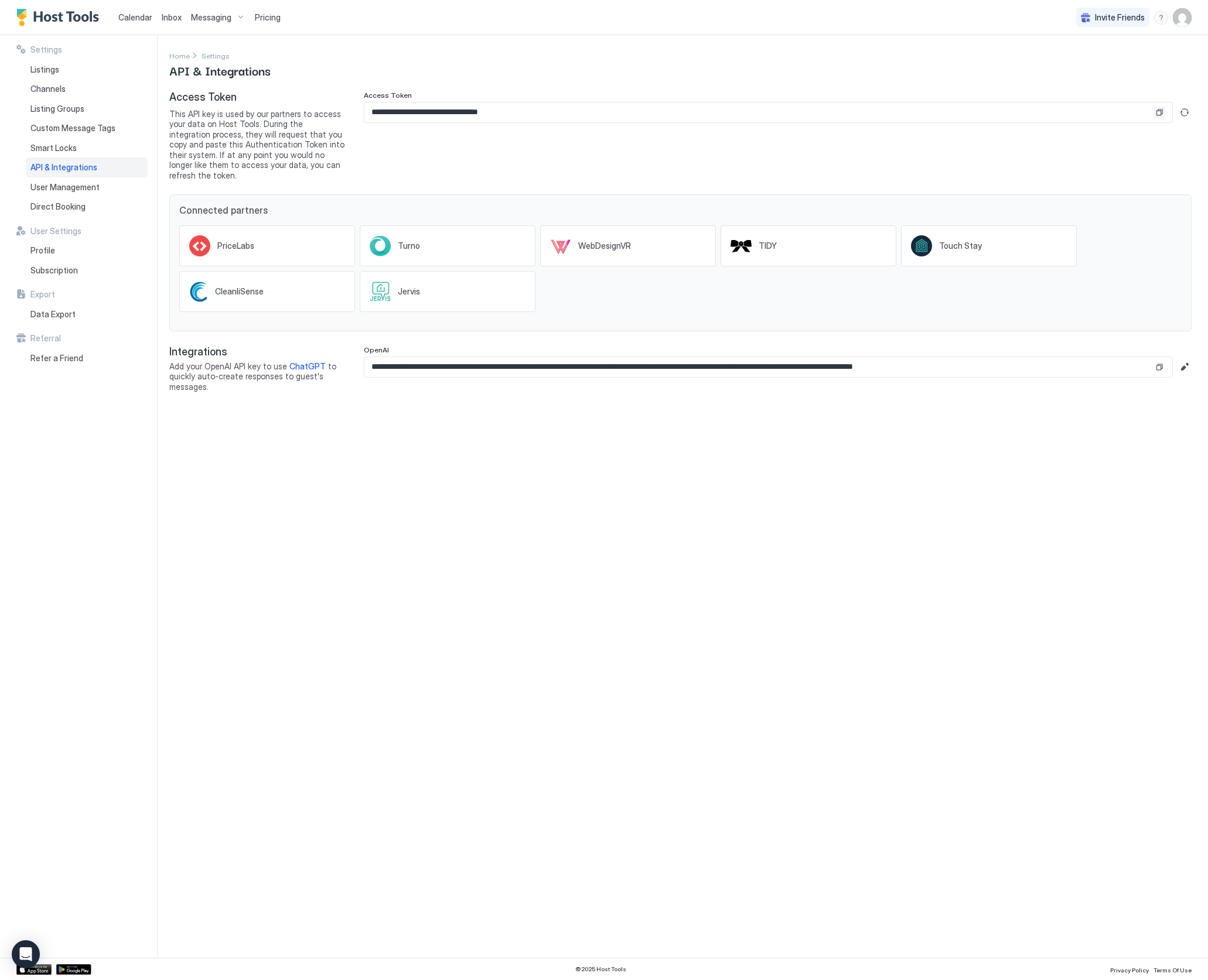
click at [1155, 110] on button "Copy" at bounding box center [1159, 112] width 12 height 12
click at [43, 68] on span "Listings" at bounding box center [44, 69] width 29 height 10
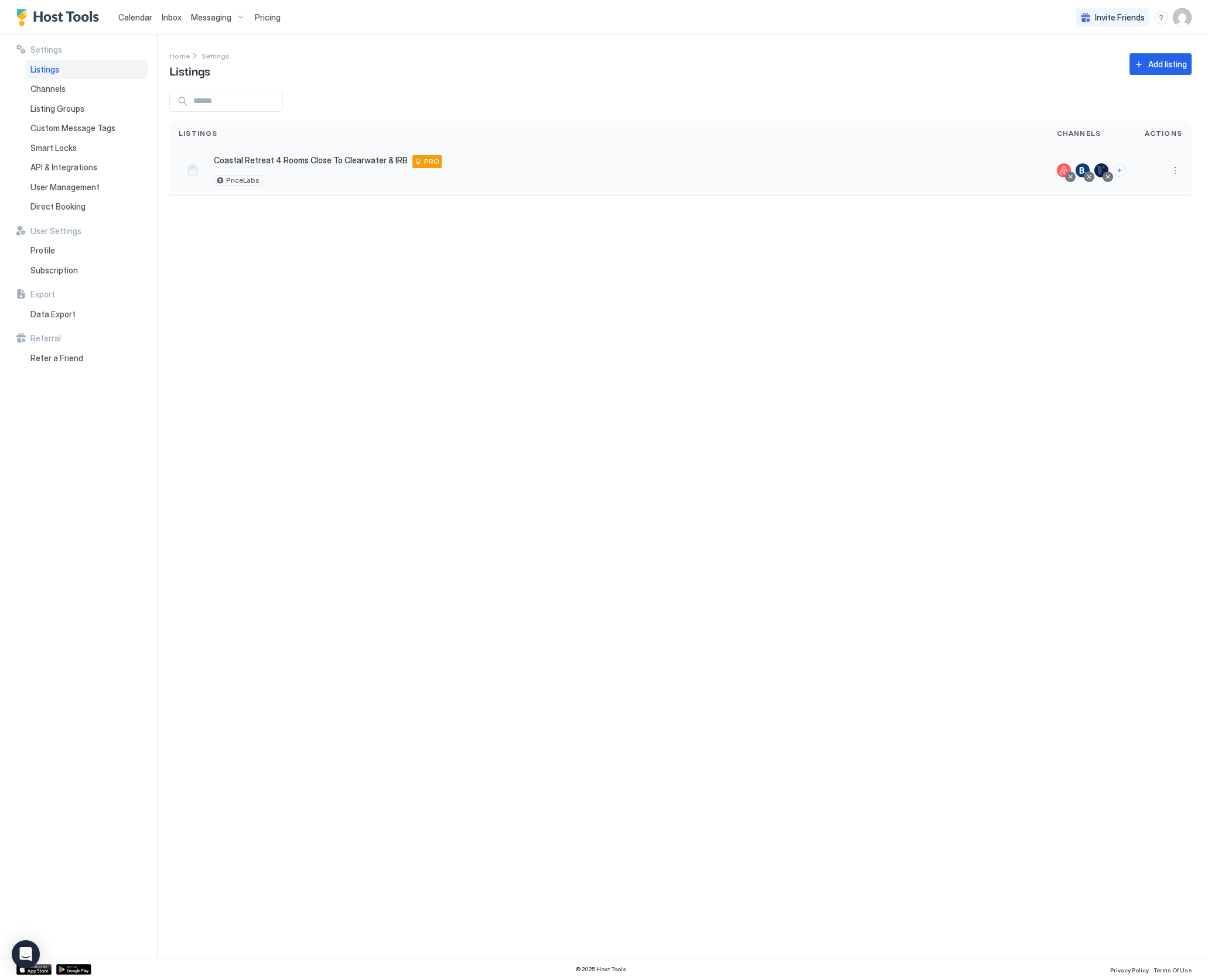
click at [269, 159] on span "Coastal Retreat 4 Rooms Close To Clearwater & IRB" at bounding box center [311, 159] width 194 height 10
click at [195, 170] on div at bounding box center [193, 169] width 28 height 28
click at [190, 170] on div at bounding box center [193, 169] width 28 height 28
click at [276, 161] on span "Coastal Retreat 4 Rooms Close To Clearwater & IRB" at bounding box center [311, 159] width 194 height 10
click at [417, 164] on div "PRO" at bounding box center [427, 161] width 30 height 13
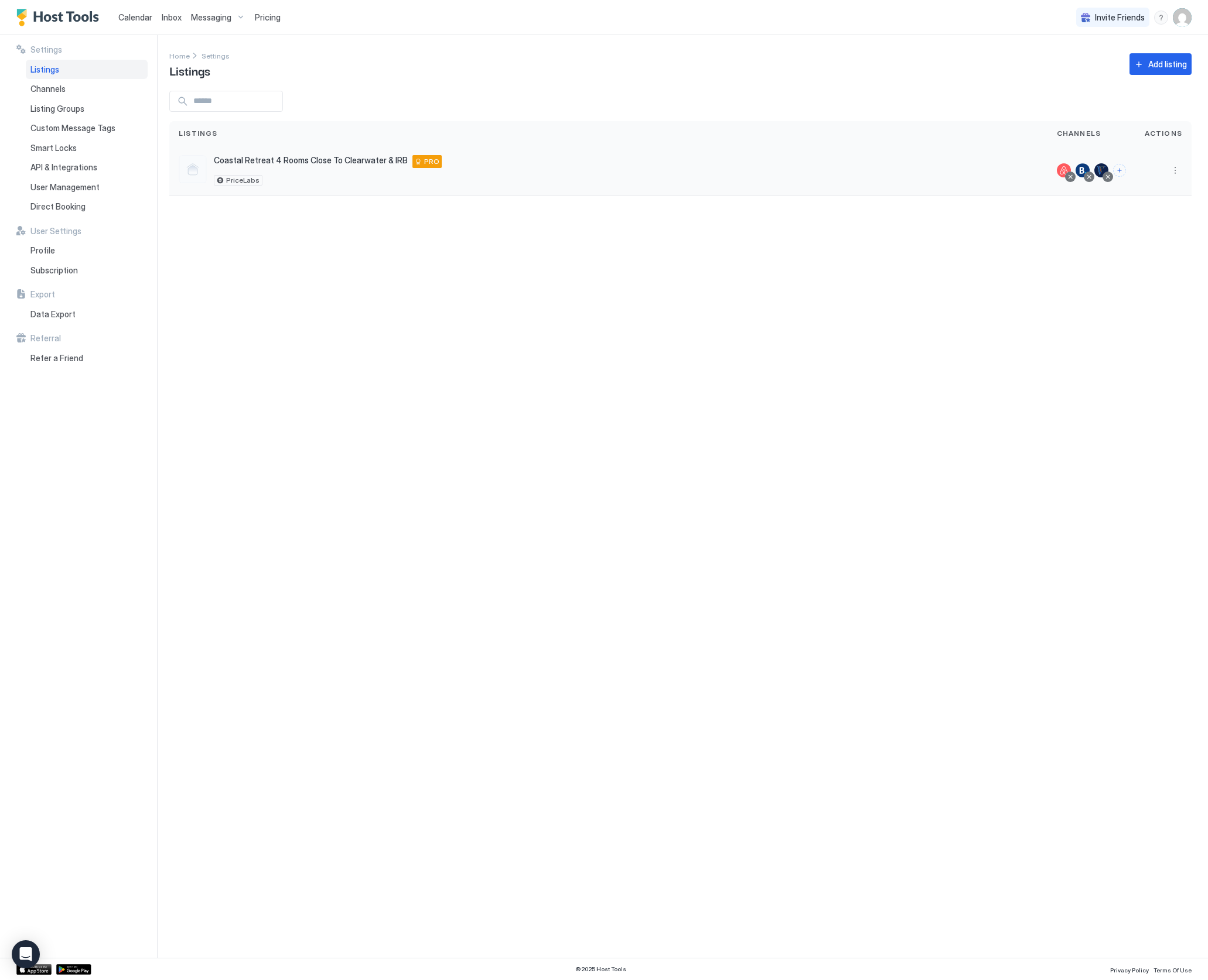
click at [347, 162] on span "Coastal Retreat 4 Rooms Close To Clearwater & IRB" at bounding box center [311, 159] width 194 height 10
click at [1167, 60] on div "Add listing" at bounding box center [1167, 64] width 39 height 12
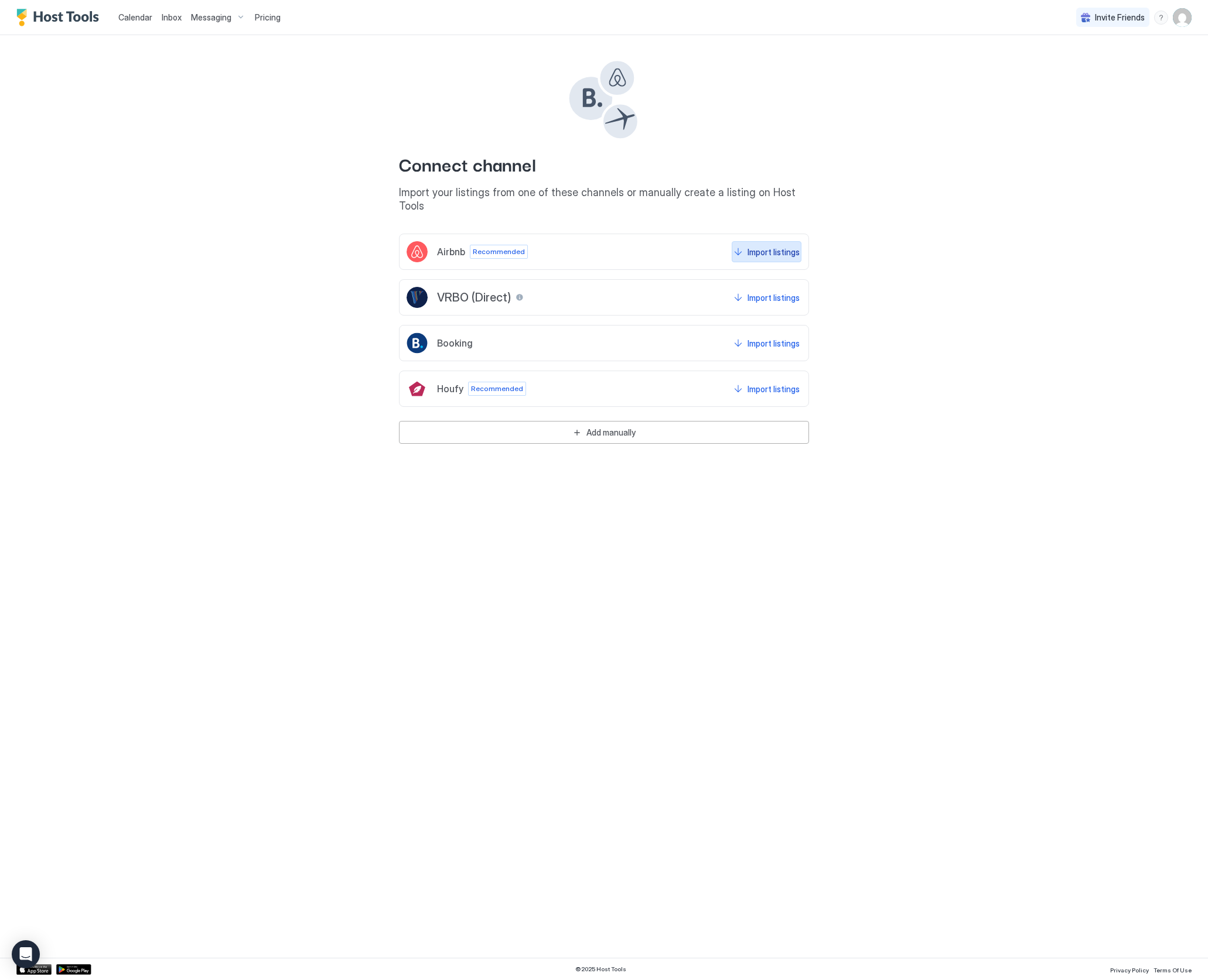
click at [764, 246] on div "Import listings" at bounding box center [773, 252] width 53 height 12
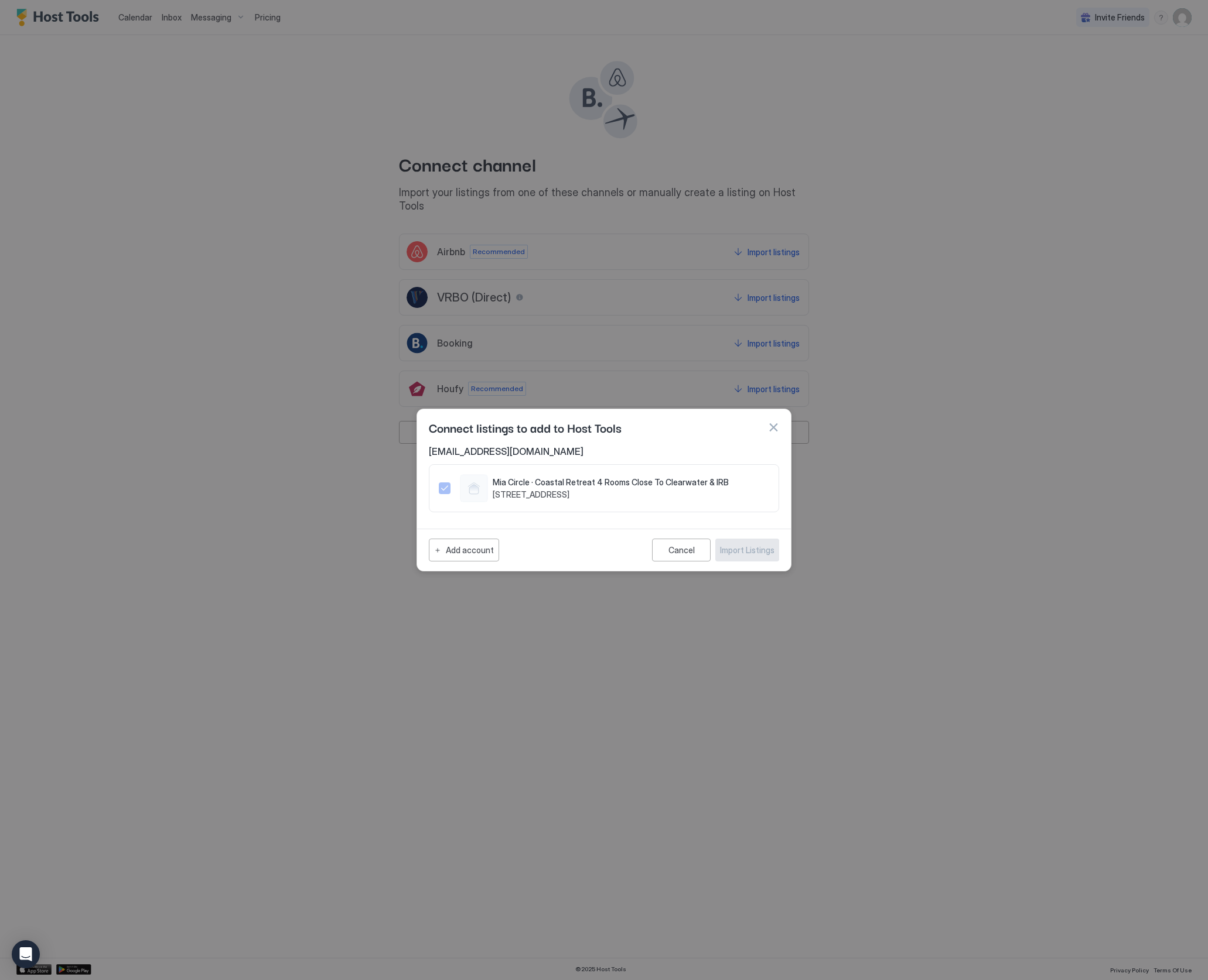
click at [444, 486] on icon "1378893902115951645" at bounding box center [444, 489] width 9 height 9
click at [682, 549] on div "Cancel" at bounding box center [681, 549] width 27 height 10
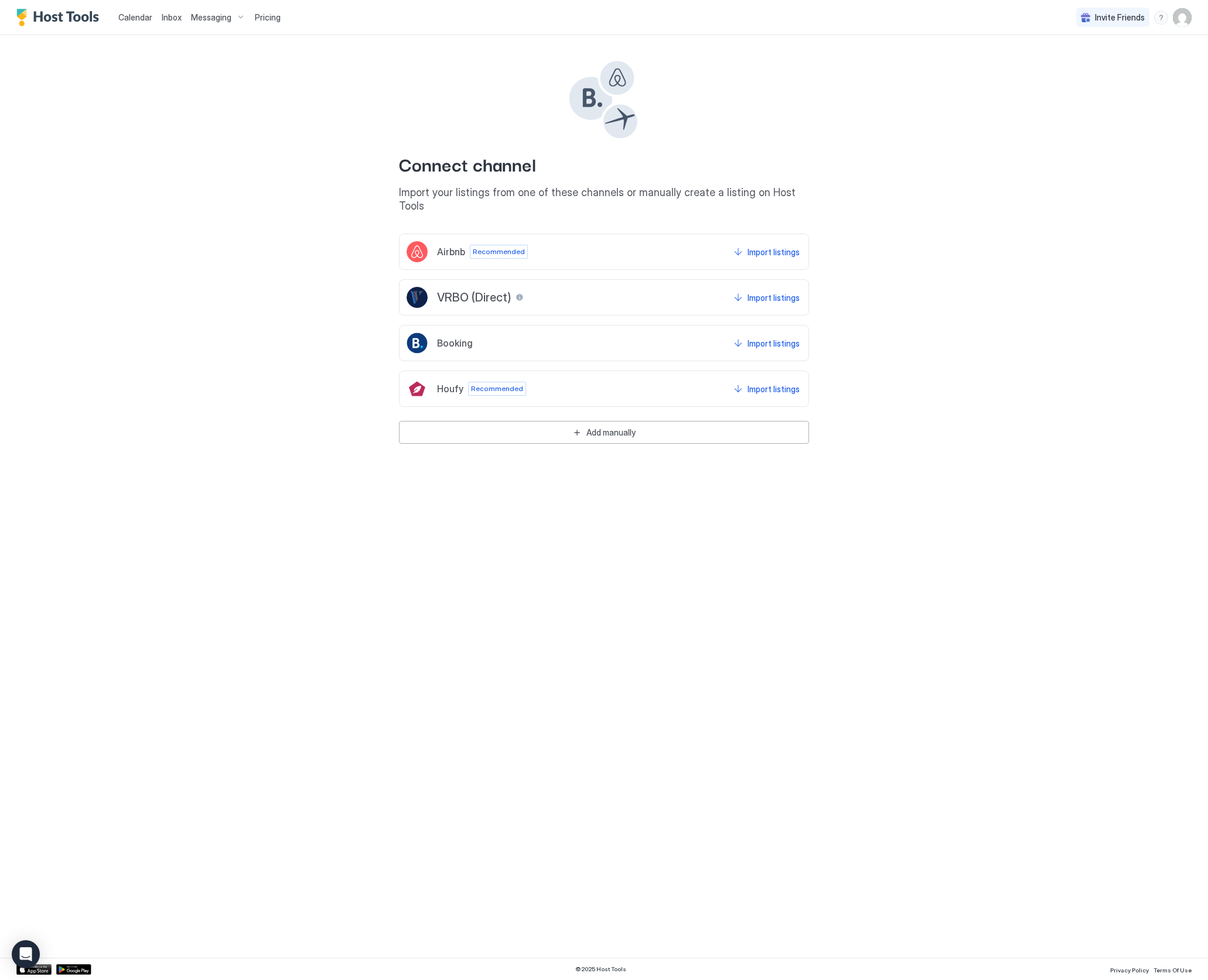
click at [62, 18] on img "Host Tools Logo" at bounding box center [60, 18] width 88 height 18
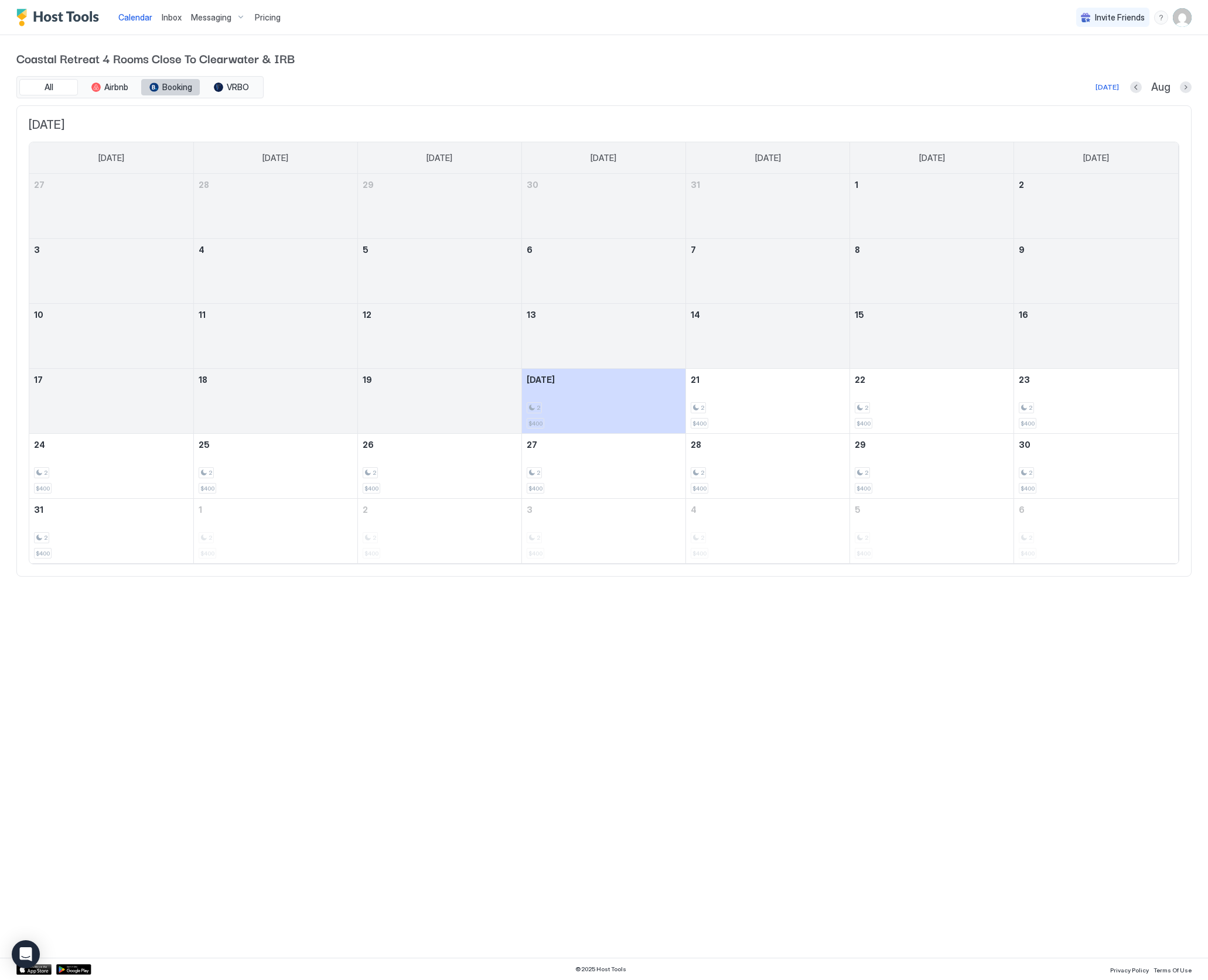
click at [168, 85] on span "Booking" at bounding box center [177, 87] width 30 height 10
click at [238, 84] on span "VRBO" at bounding box center [238, 87] width 22 height 10
click at [265, 16] on span "Pricing" at bounding box center [267, 17] width 26 height 10
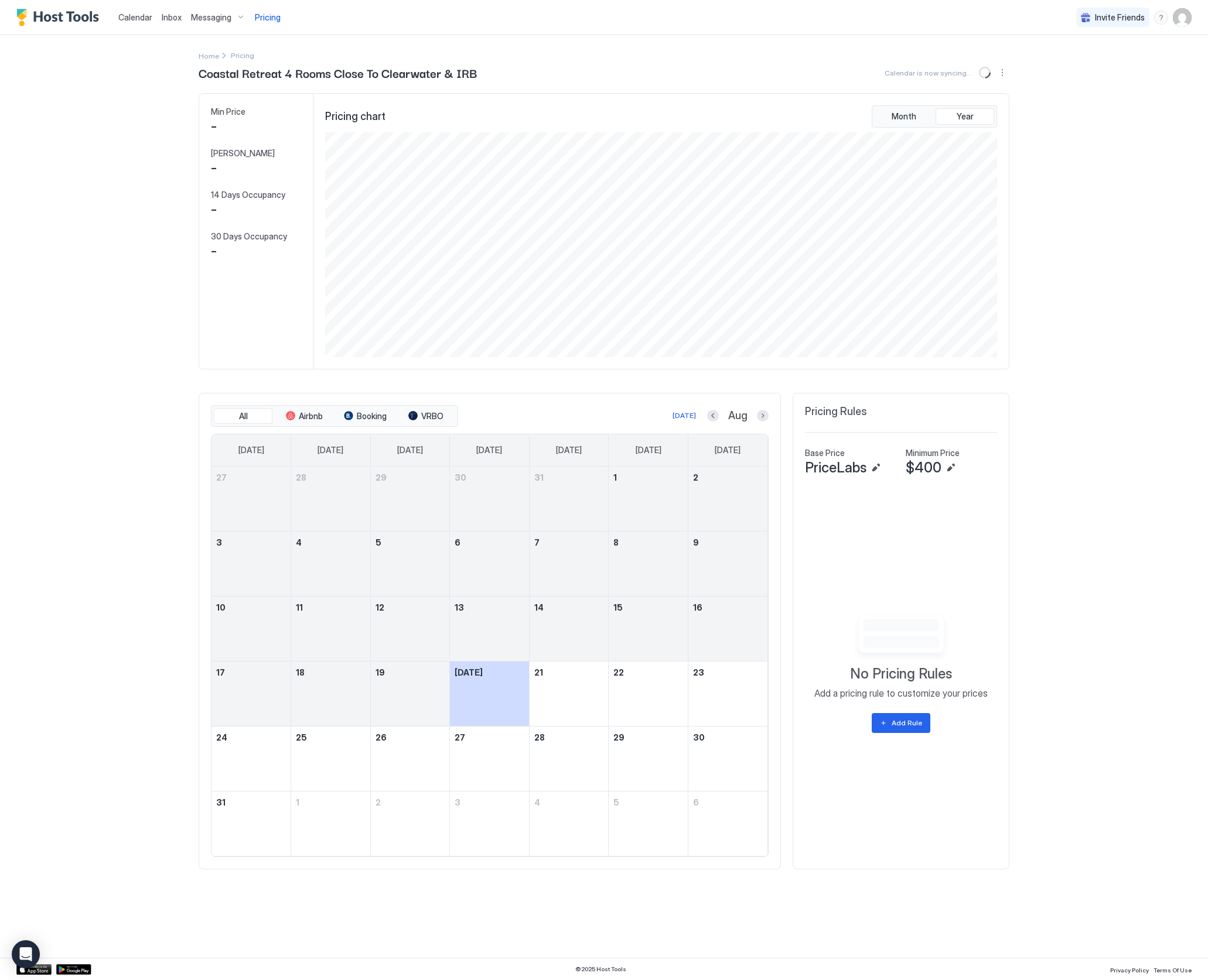
scroll to position [225, 674]
click at [136, 17] on span "Calendar" at bounding box center [135, 17] width 34 height 10
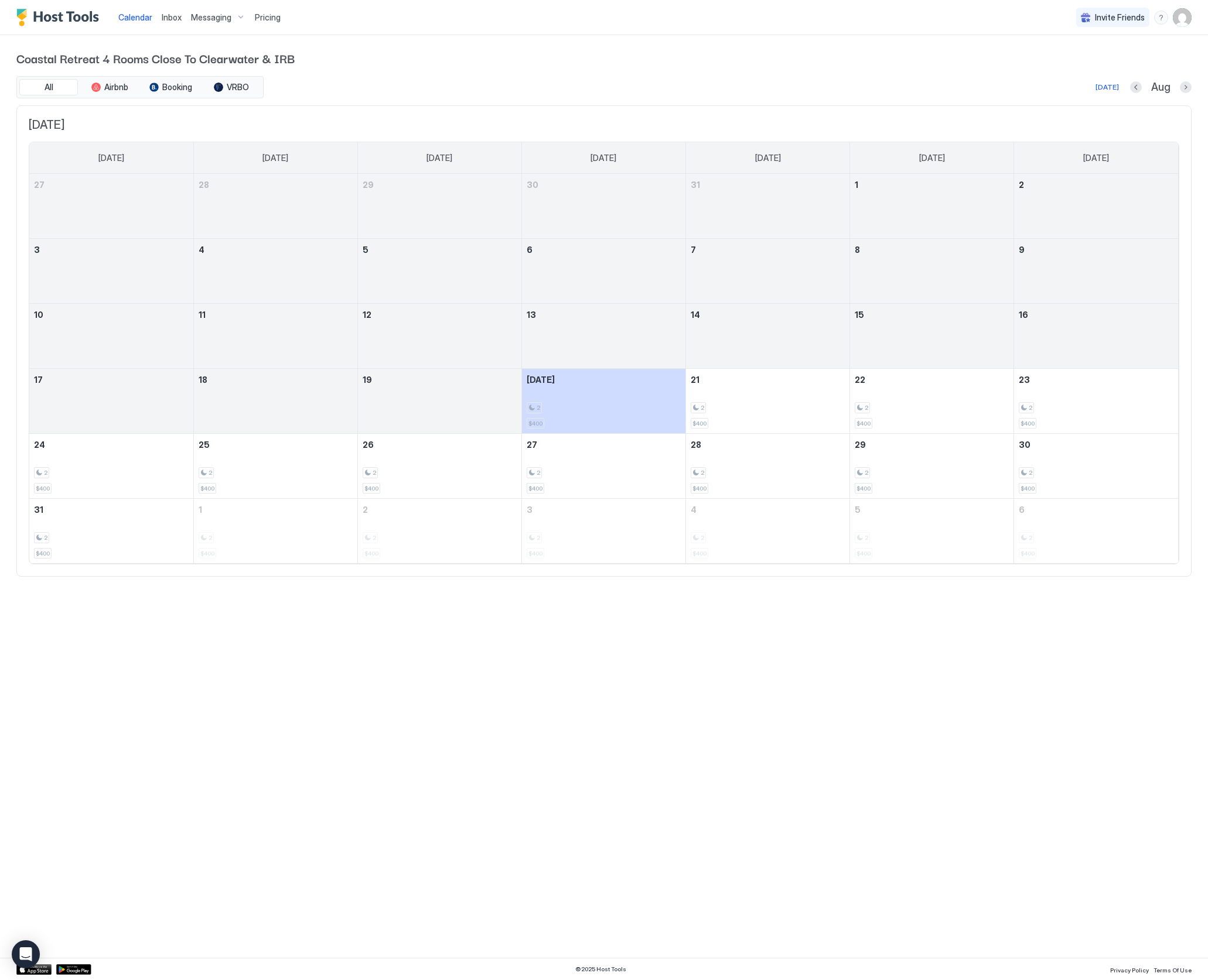
click at [213, 16] on span "Messaging" at bounding box center [211, 17] width 41 height 10
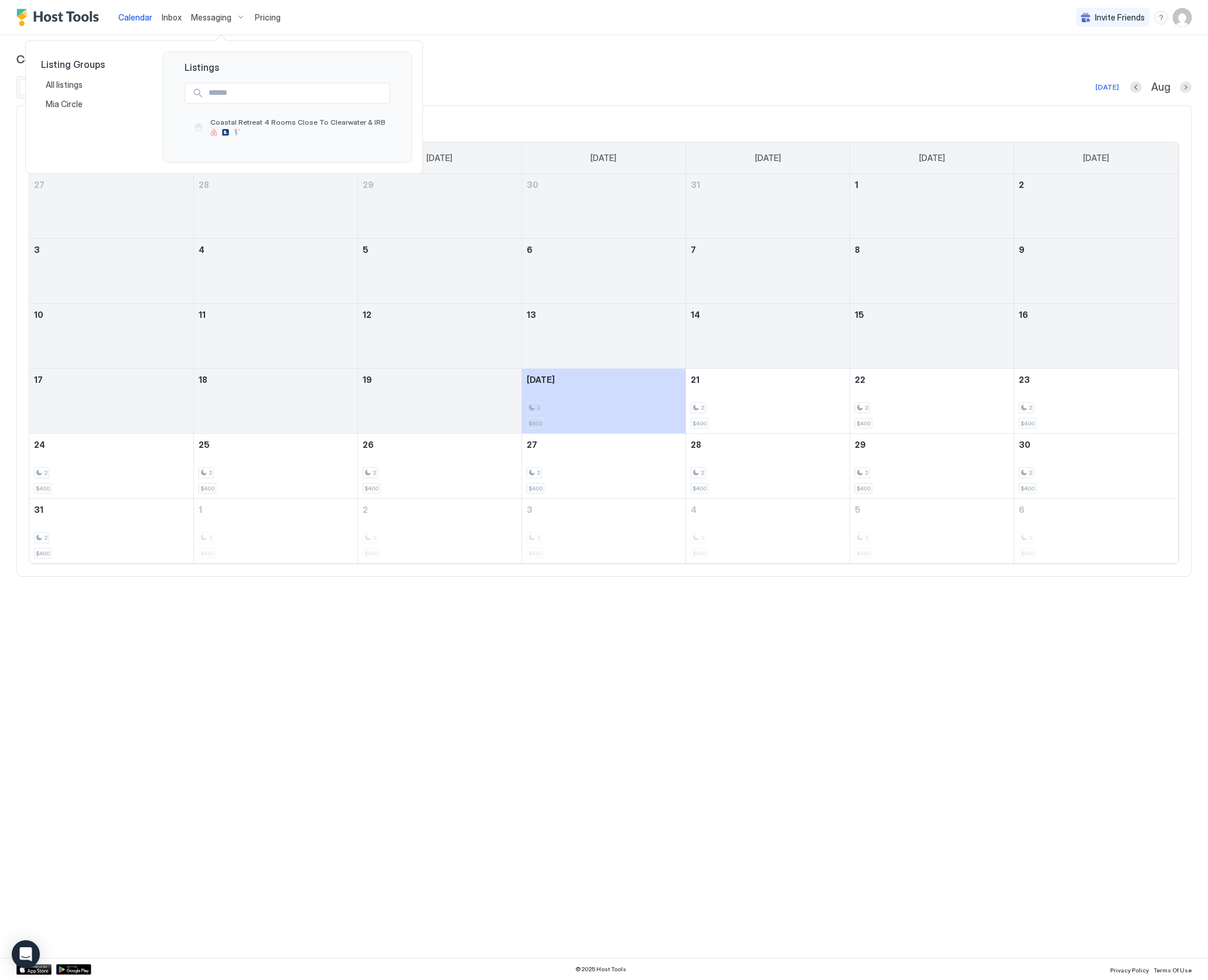
click at [174, 16] on div at bounding box center [604, 490] width 1208 height 980
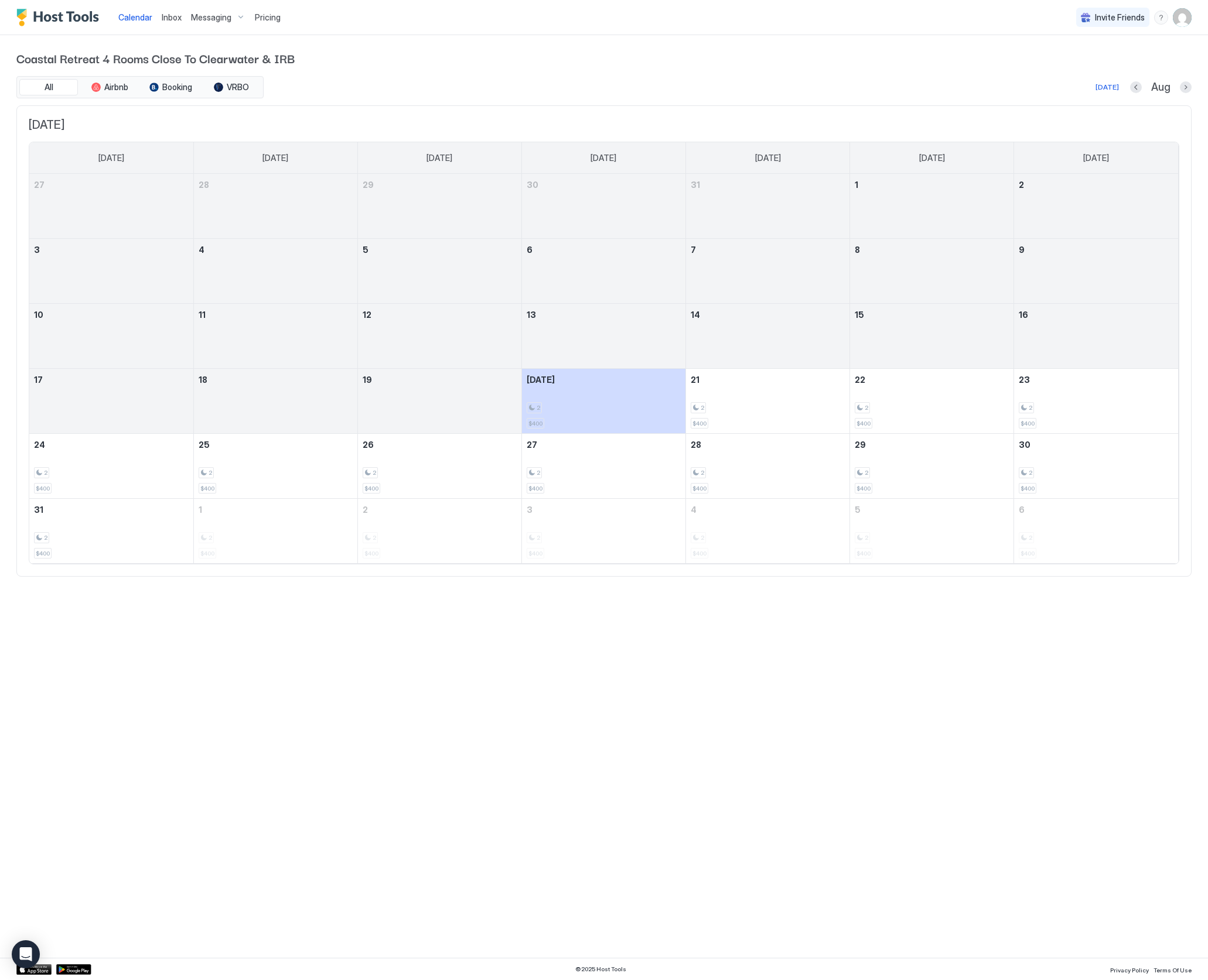
click at [172, 16] on span "Inbox" at bounding box center [172, 17] width 20 height 10
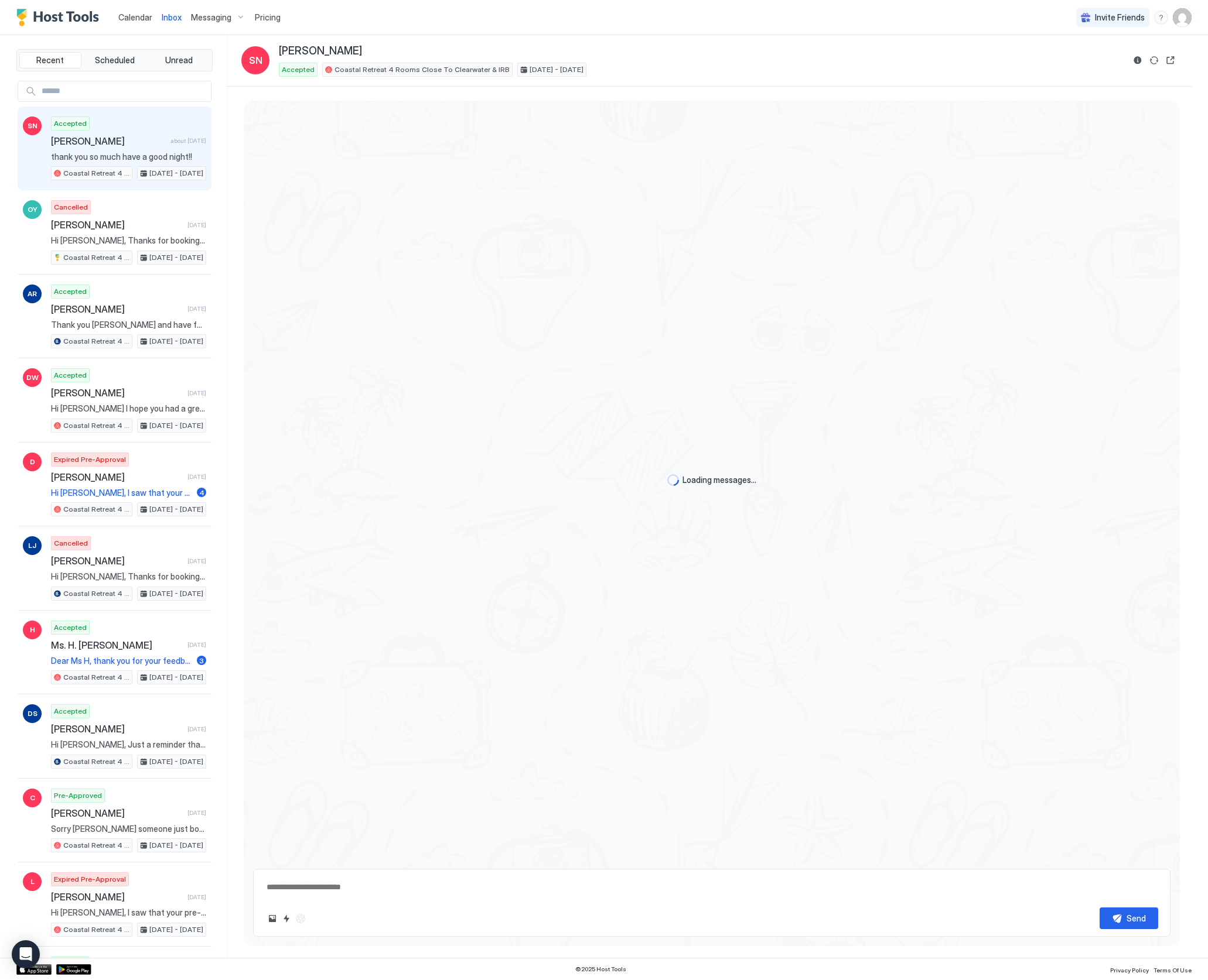
scroll to position [426, 0]
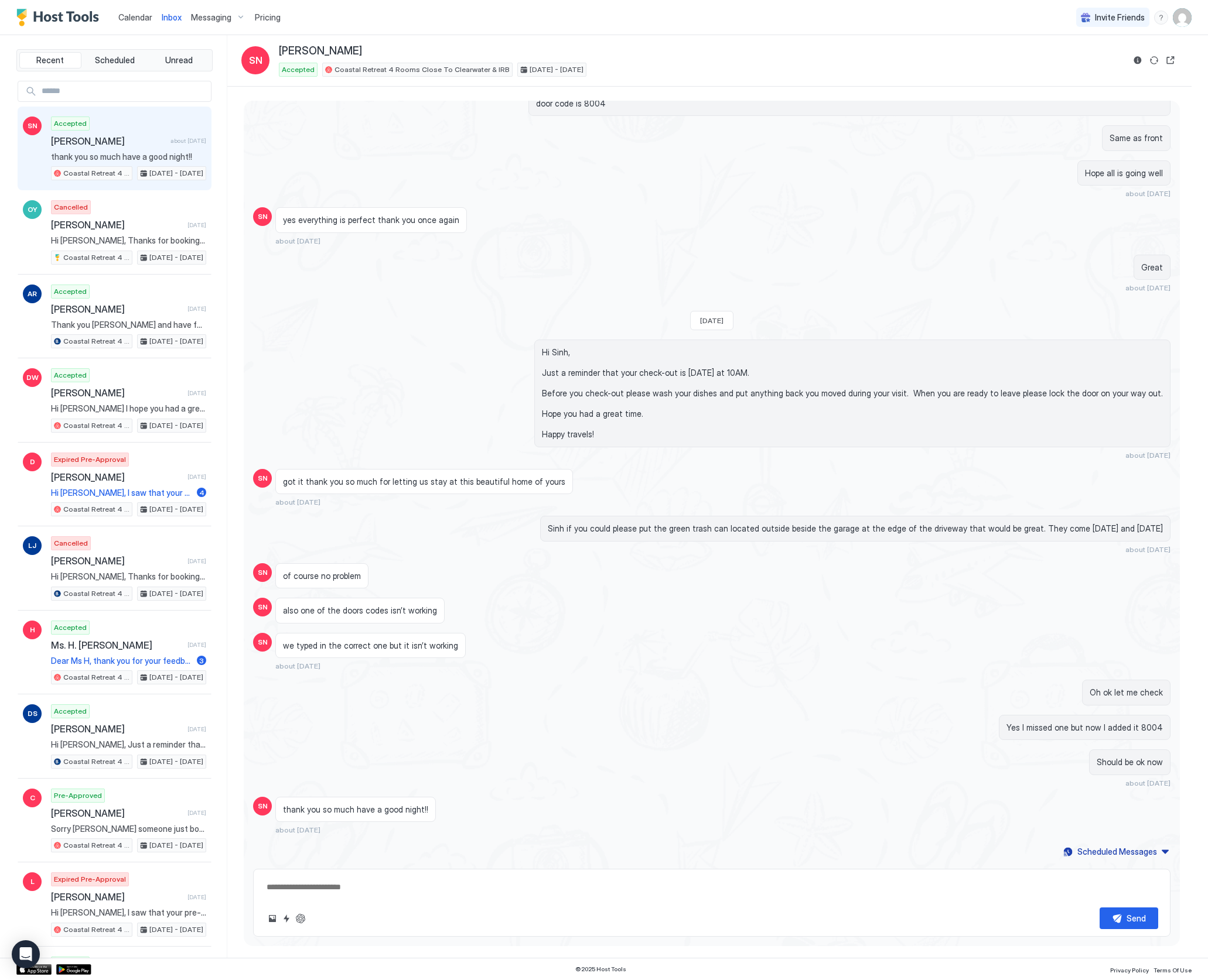
type textarea "*"
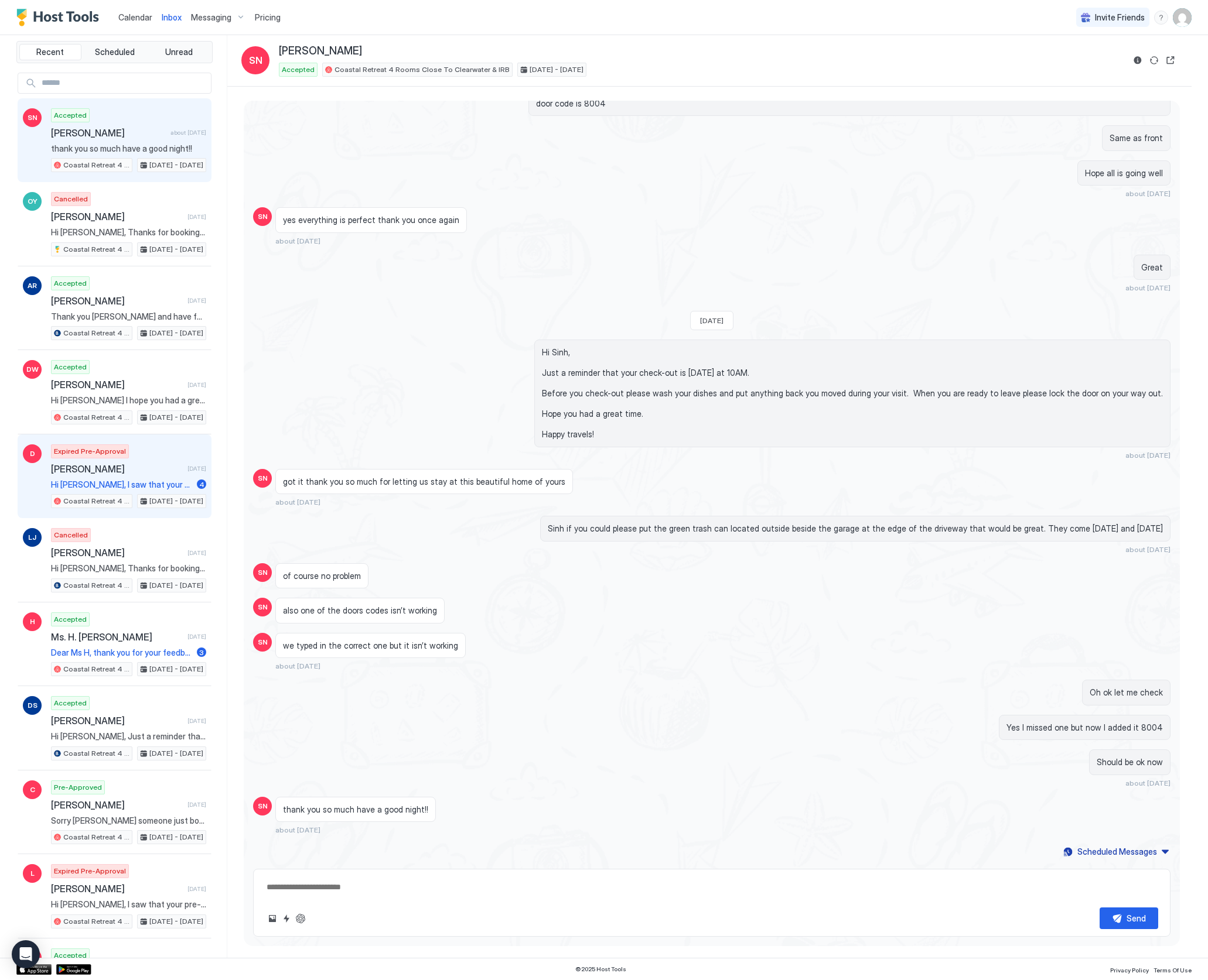
scroll to position [0, 0]
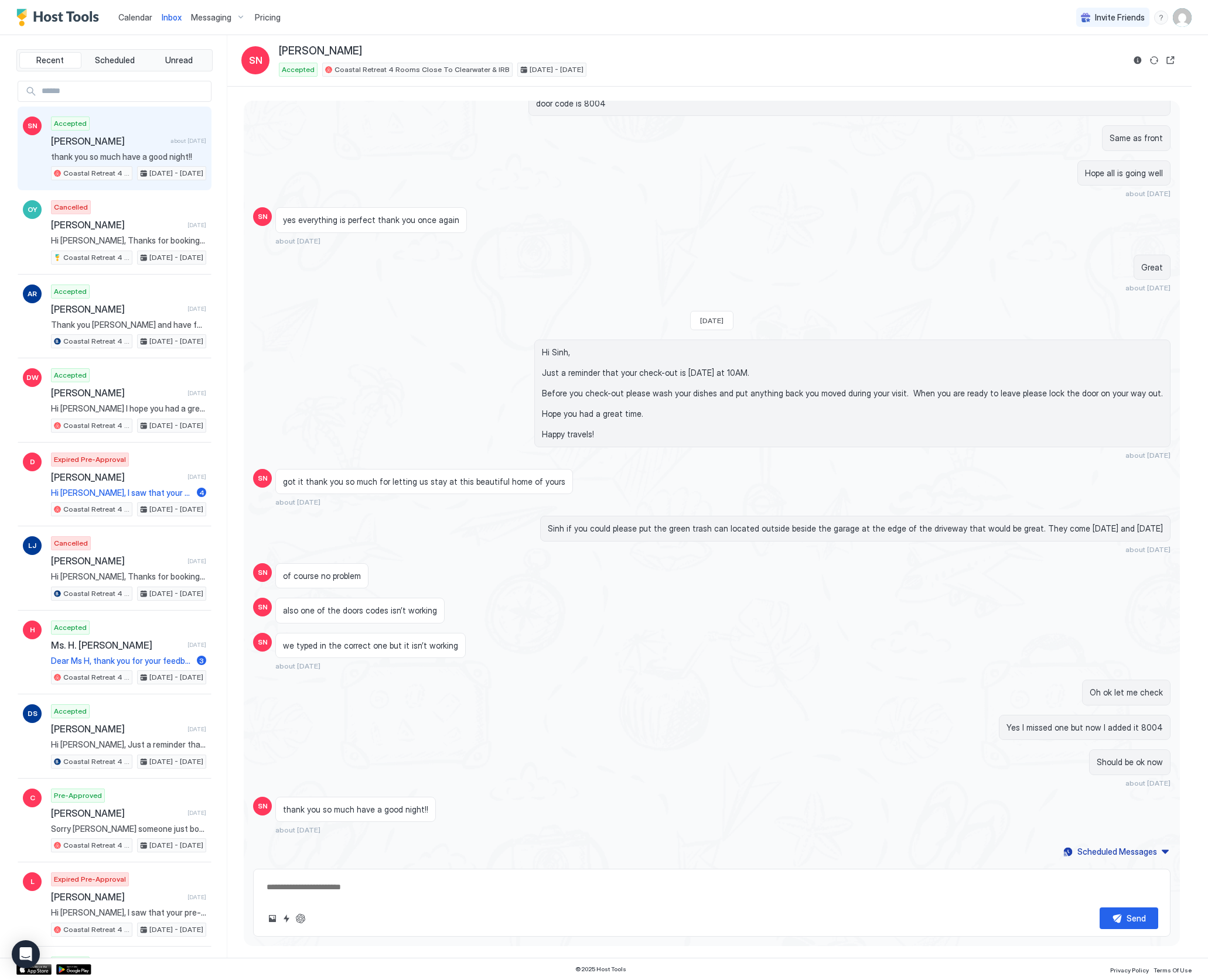
click at [1187, 18] on img "User profile" at bounding box center [1182, 18] width 18 height 18
click at [1079, 66] on span "Settings" at bounding box center [1076, 65] width 31 height 10
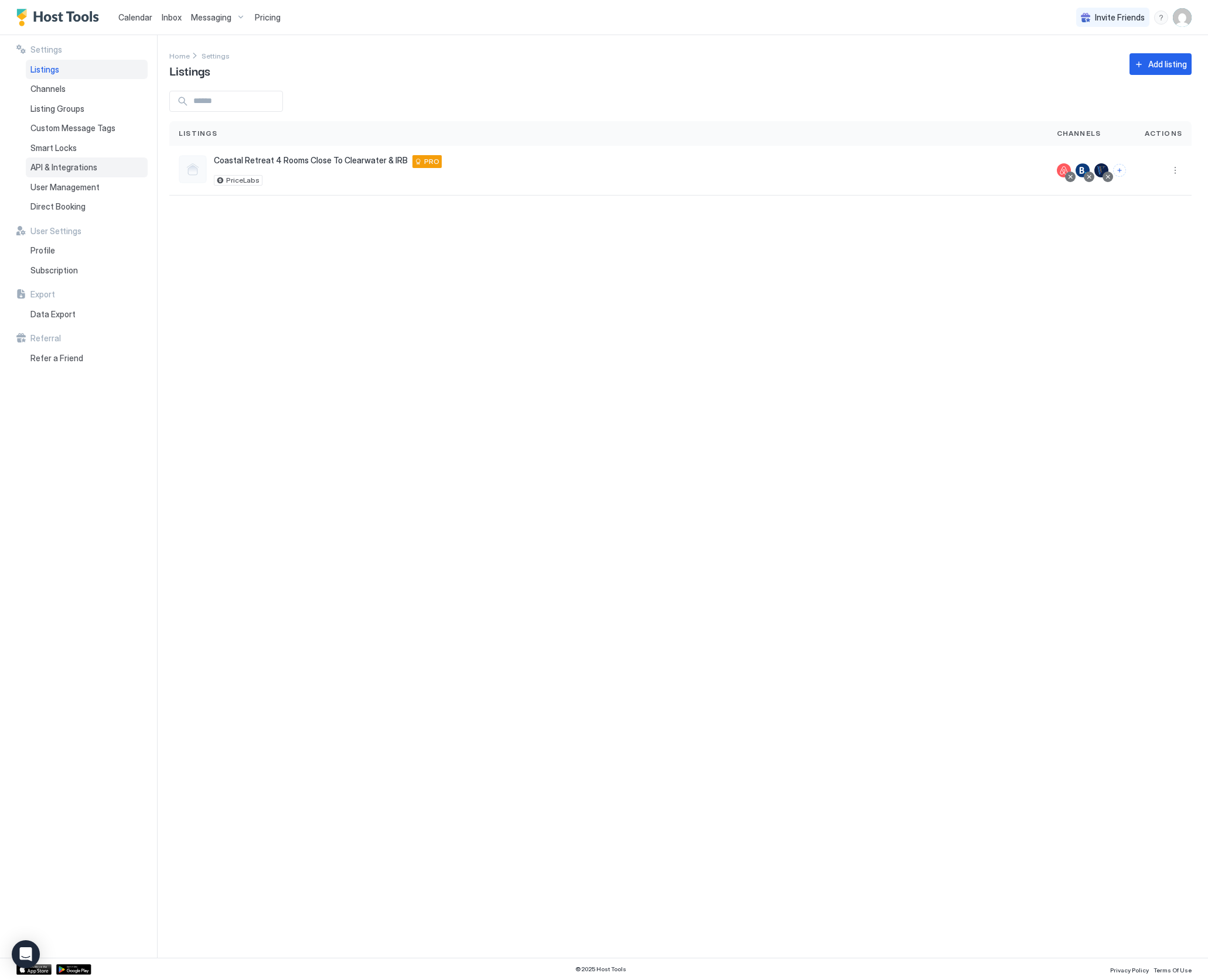
click at [73, 165] on span "API & Integrations" at bounding box center [64, 167] width 66 height 10
